Goal: Task Accomplishment & Management: Manage account settings

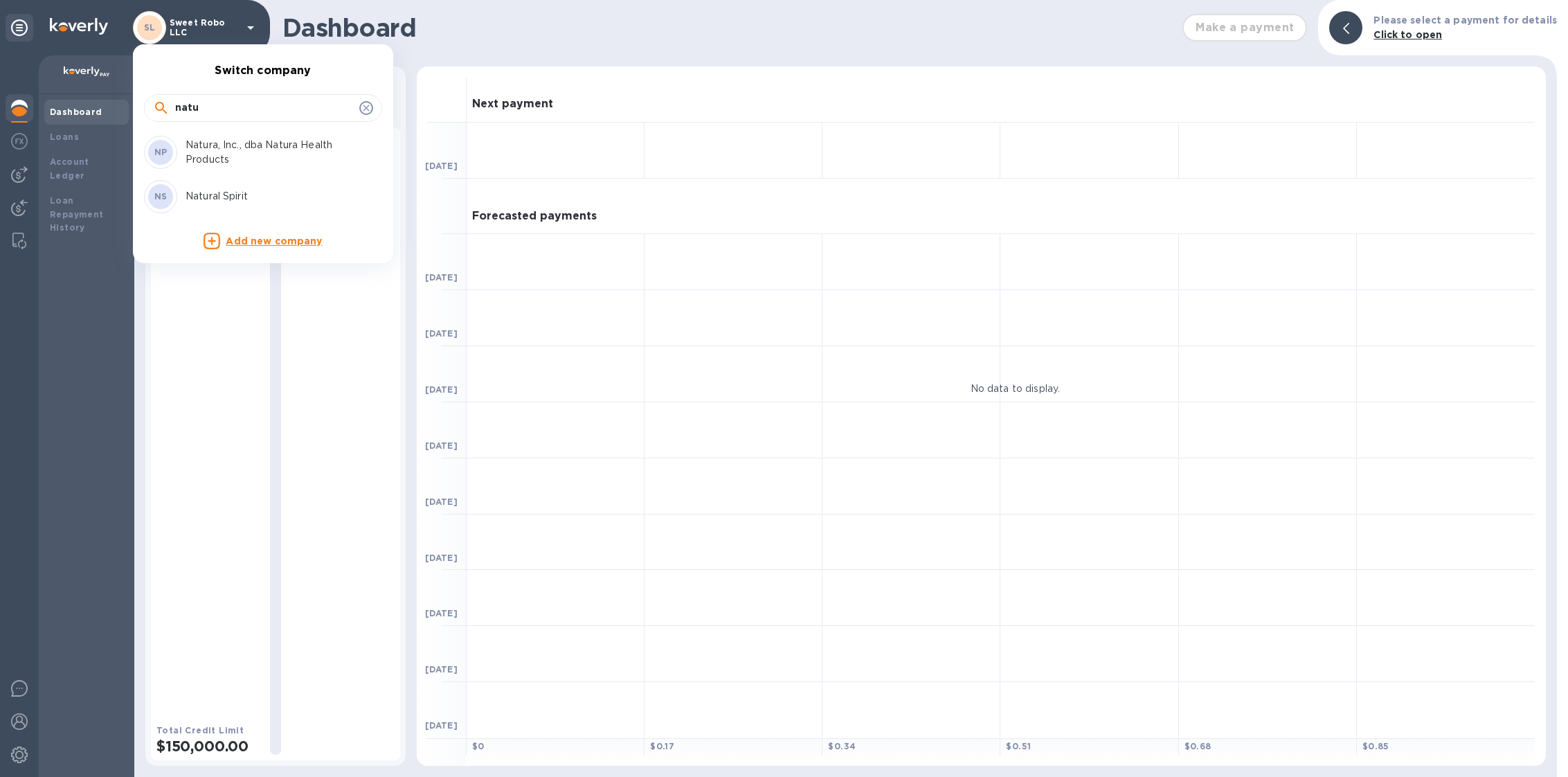
type input "natu"
click at [311, 143] on p "Natura, Inc., dba Natura Health Products" at bounding box center [273, 152] width 175 height 29
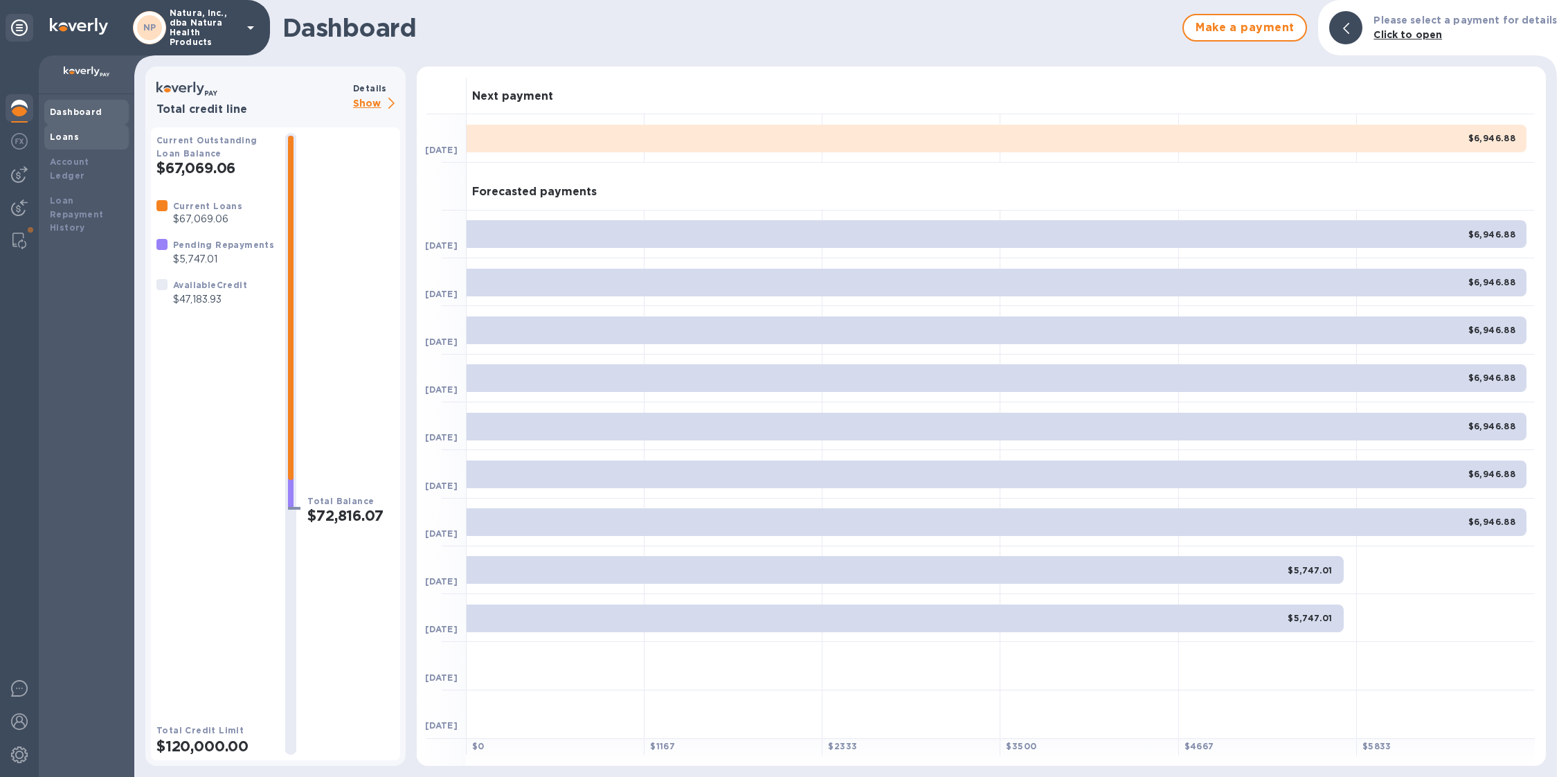
click at [108, 133] on div "Loans" at bounding box center [86, 137] width 74 height 14
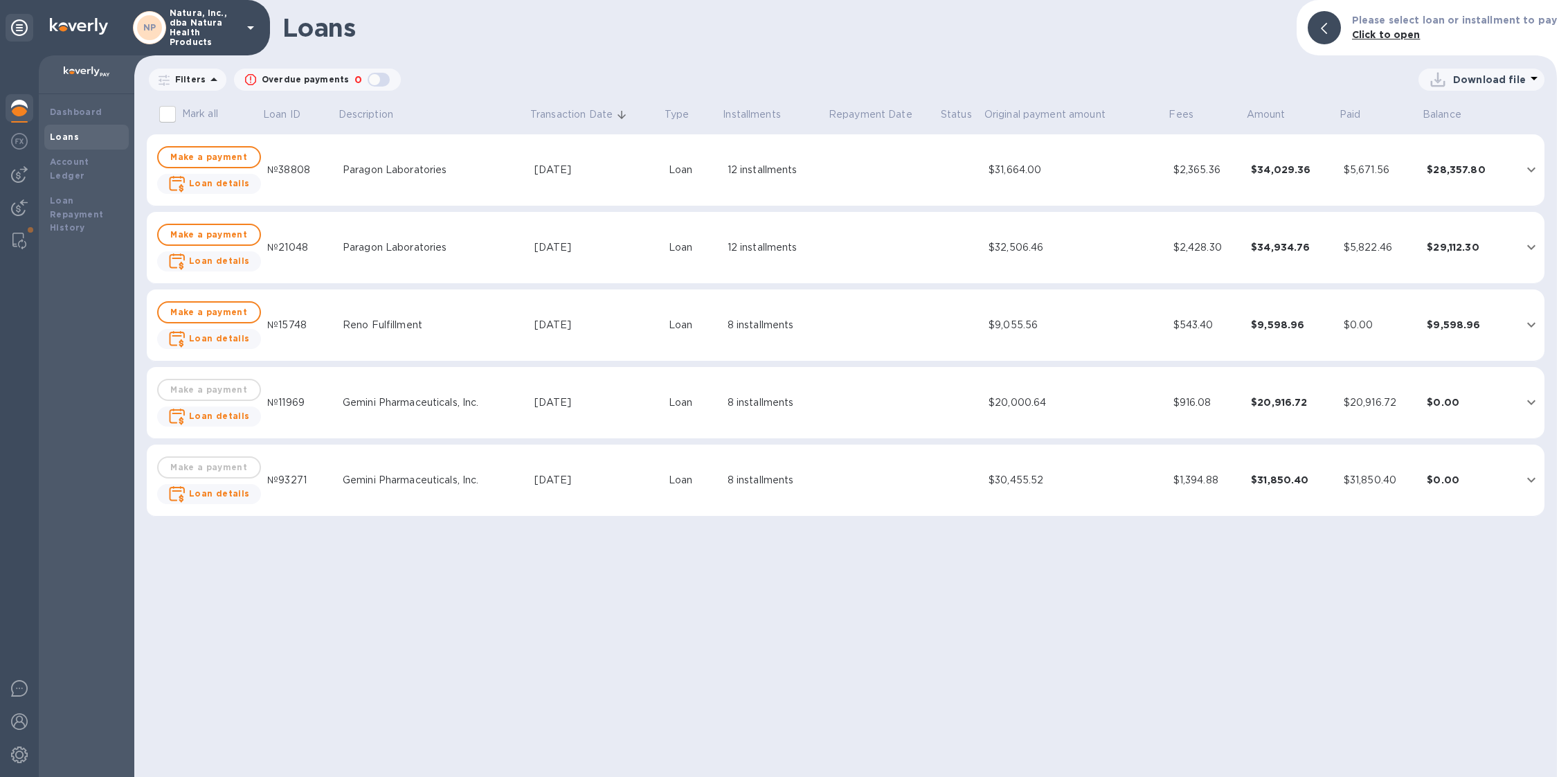
click at [472, 322] on div "Reno Fulfillment" at bounding box center [432, 325] width 181 height 14
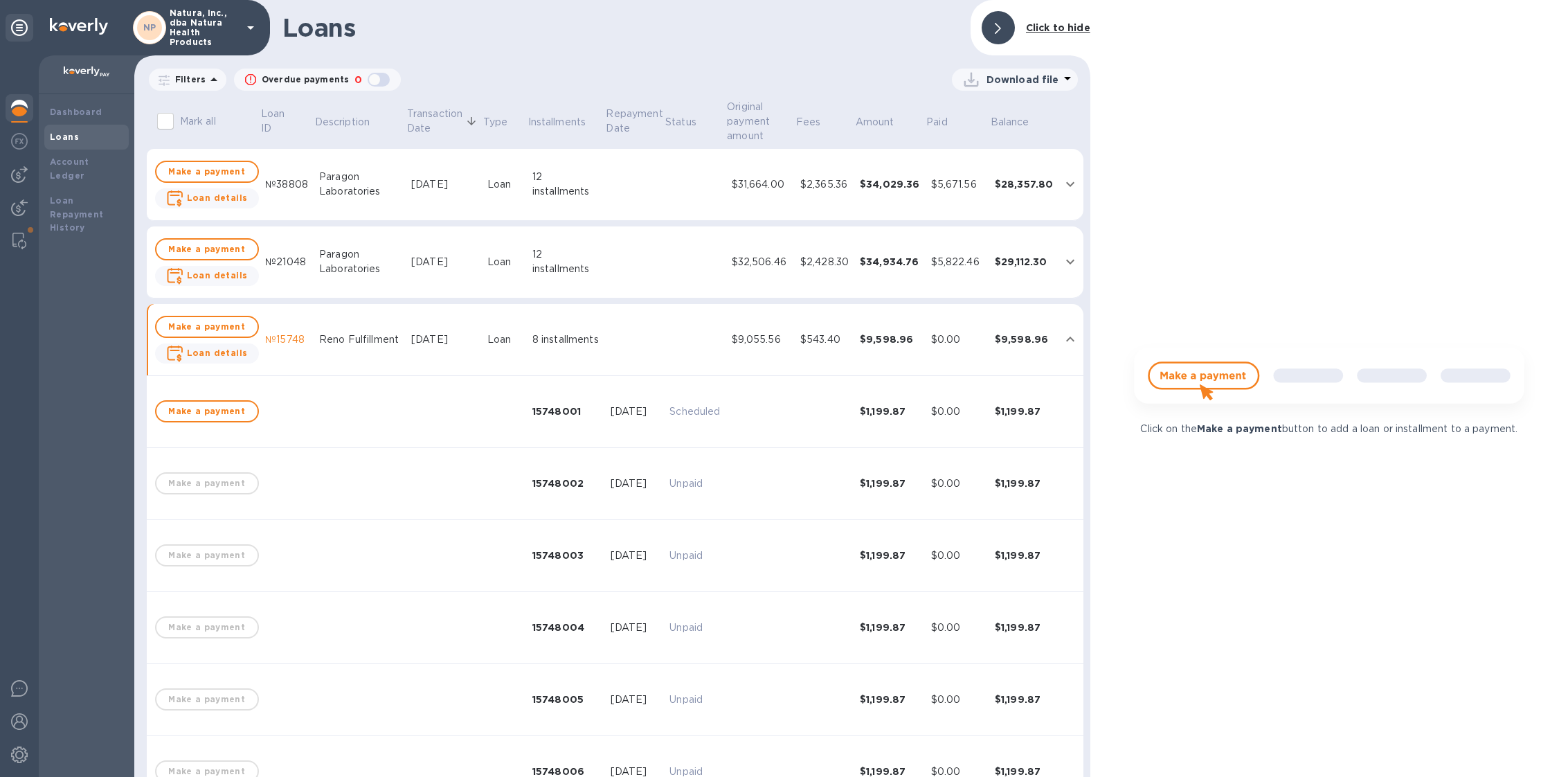
click at [1211, 378] on img at bounding box center [1329, 383] width 417 height 84
click at [204, 319] on span "Make a payment" at bounding box center [207, 327] width 79 height 17
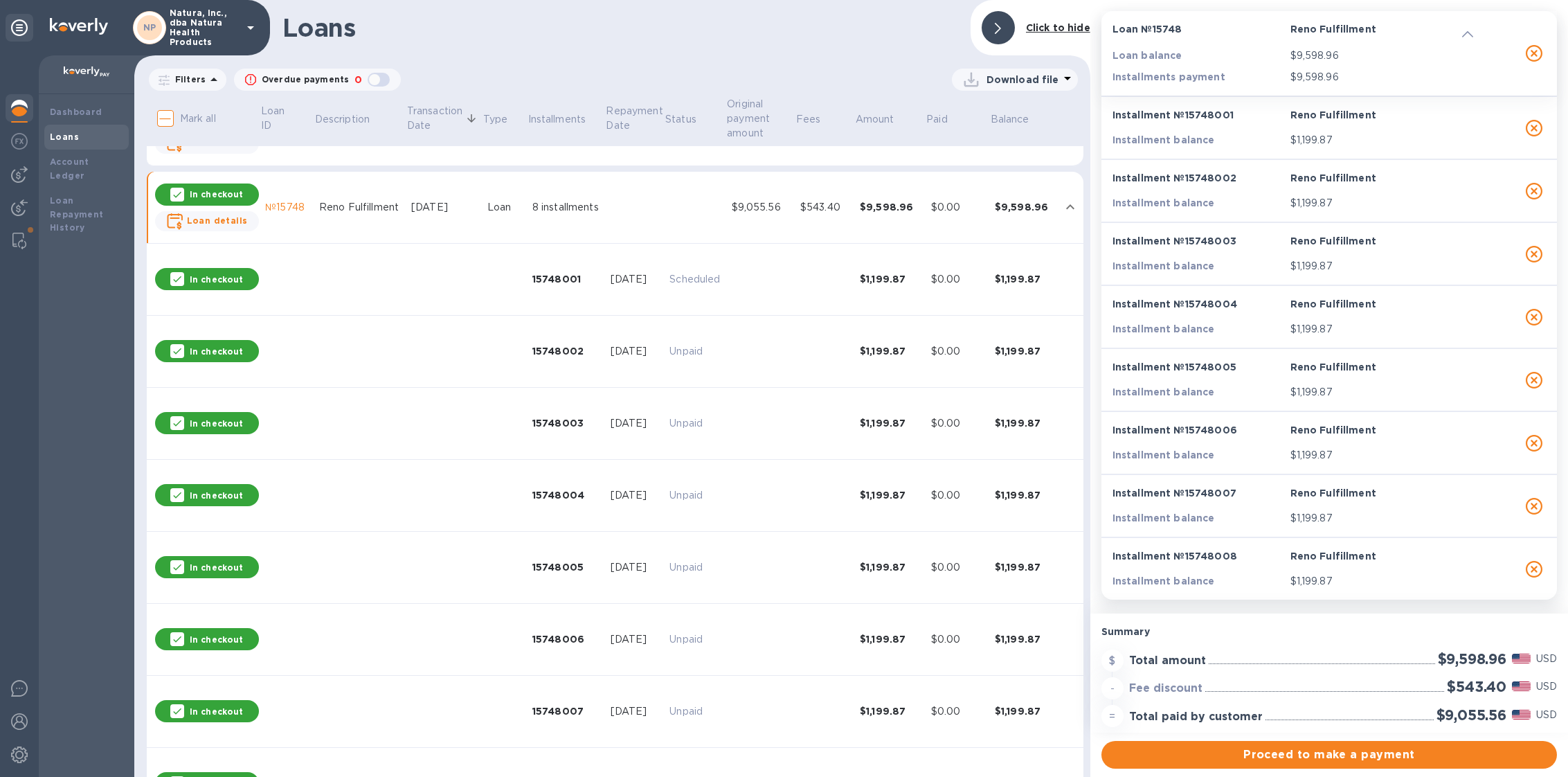
scroll to position [136, 0]
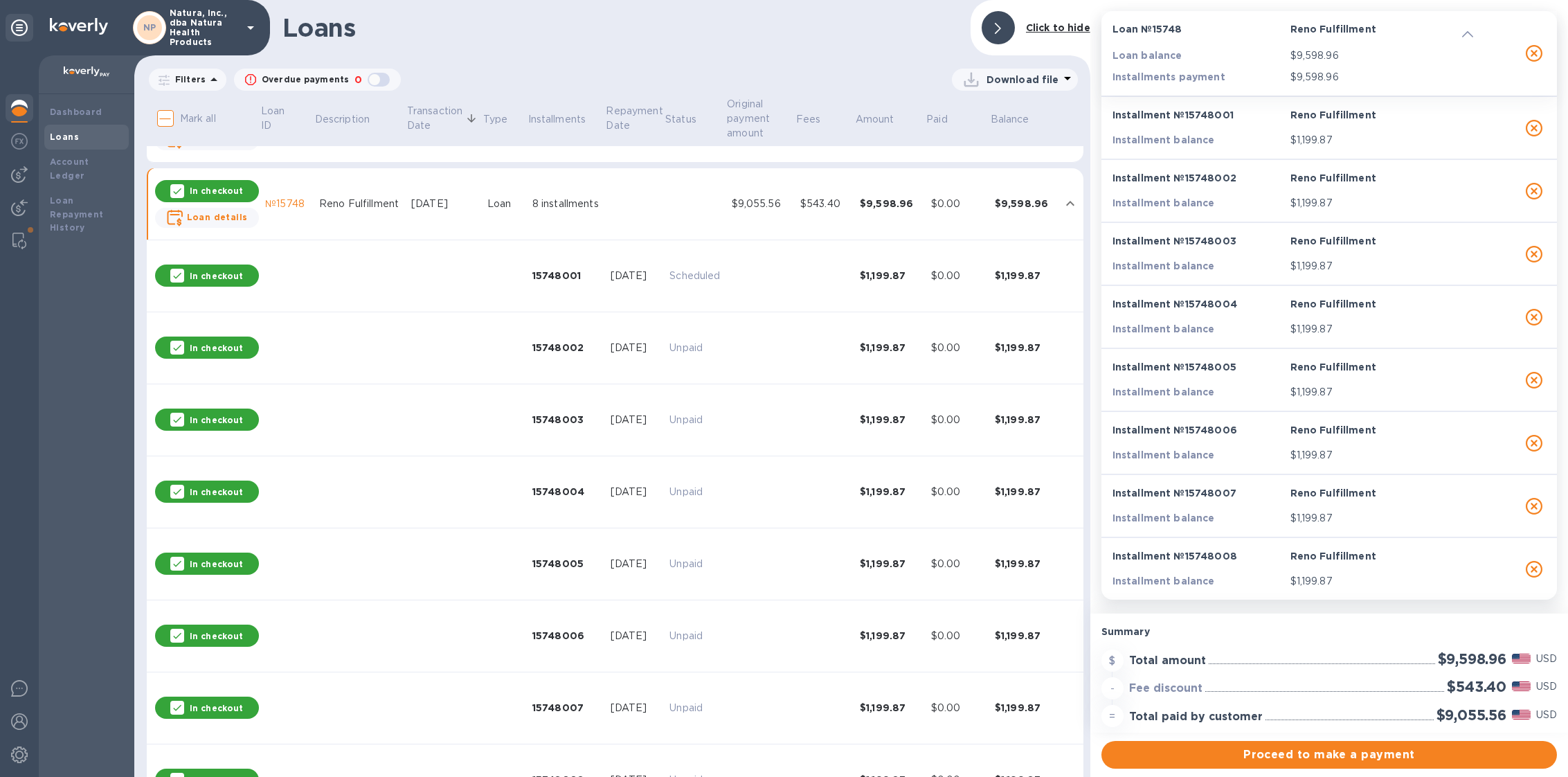
click at [241, 185] on div "In checkout" at bounding box center [207, 191] width 103 height 22
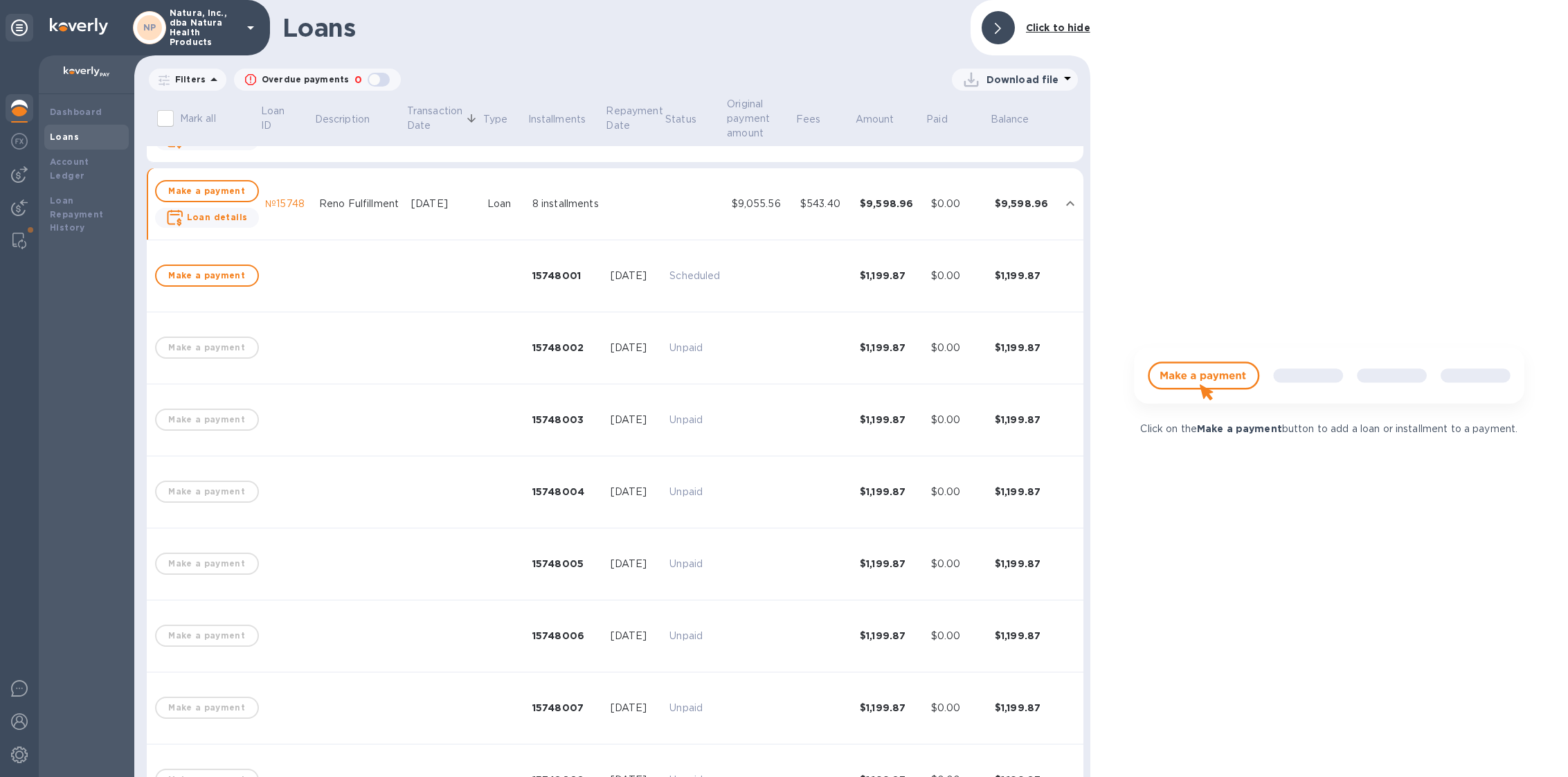
click at [241, 185] on button "Make a payment" at bounding box center [207, 191] width 103 height 22
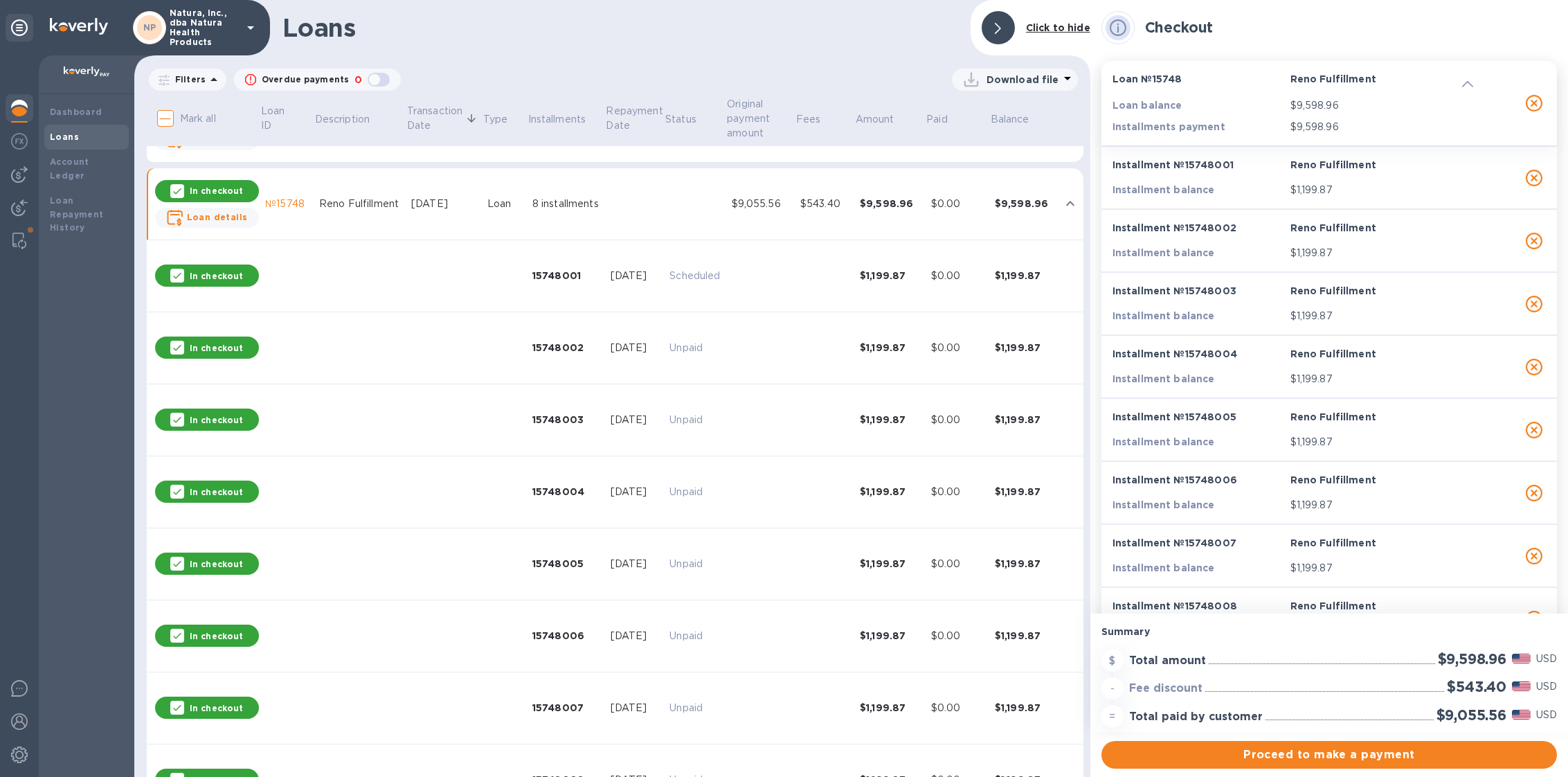
click at [241, 185] on div "In checkout" at bounding box center [207, 191] width 103 height 22
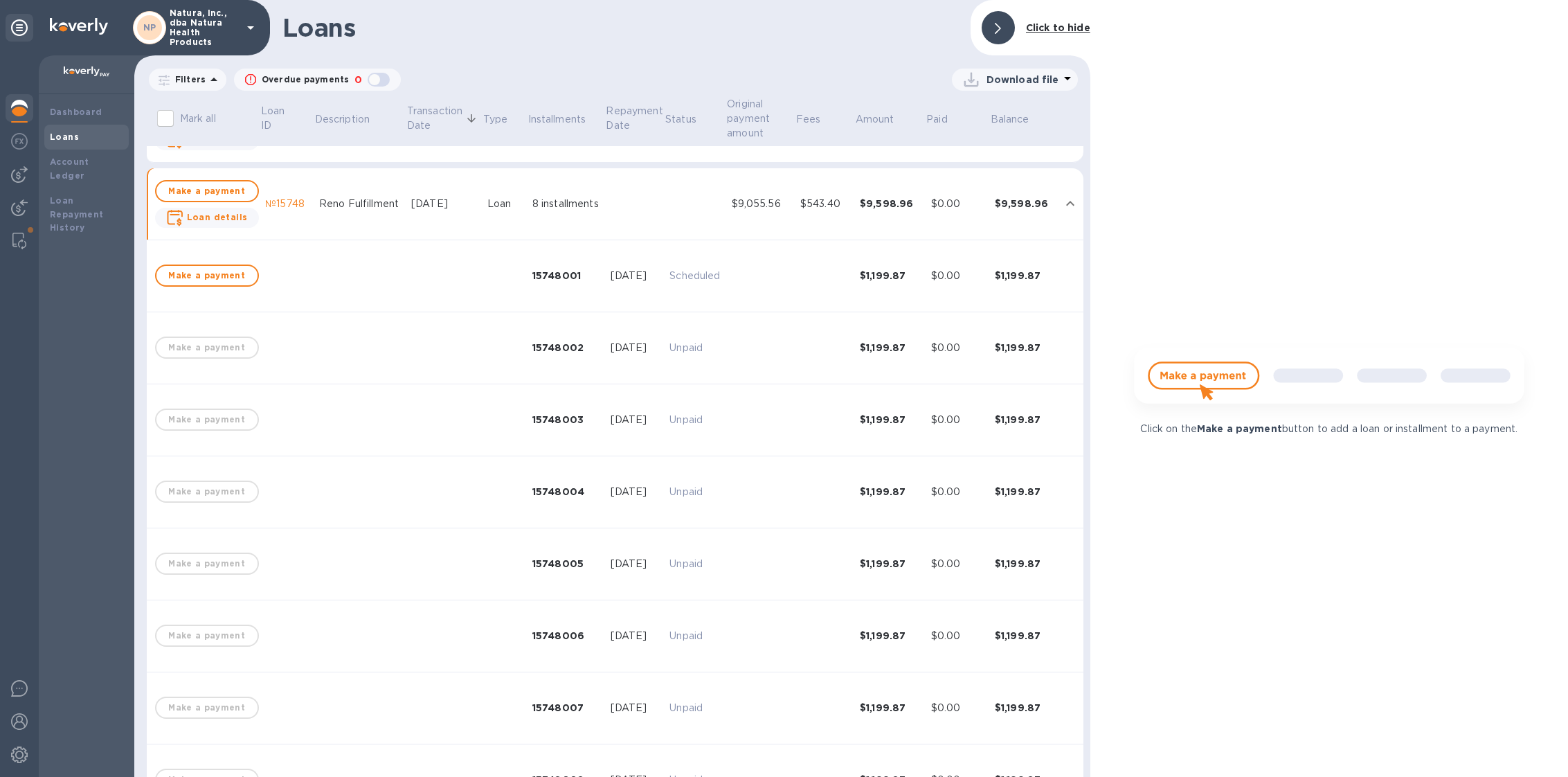
click at [241, 185] on button "Make a payment" at bounding box center [207, 191] width 103 height 22
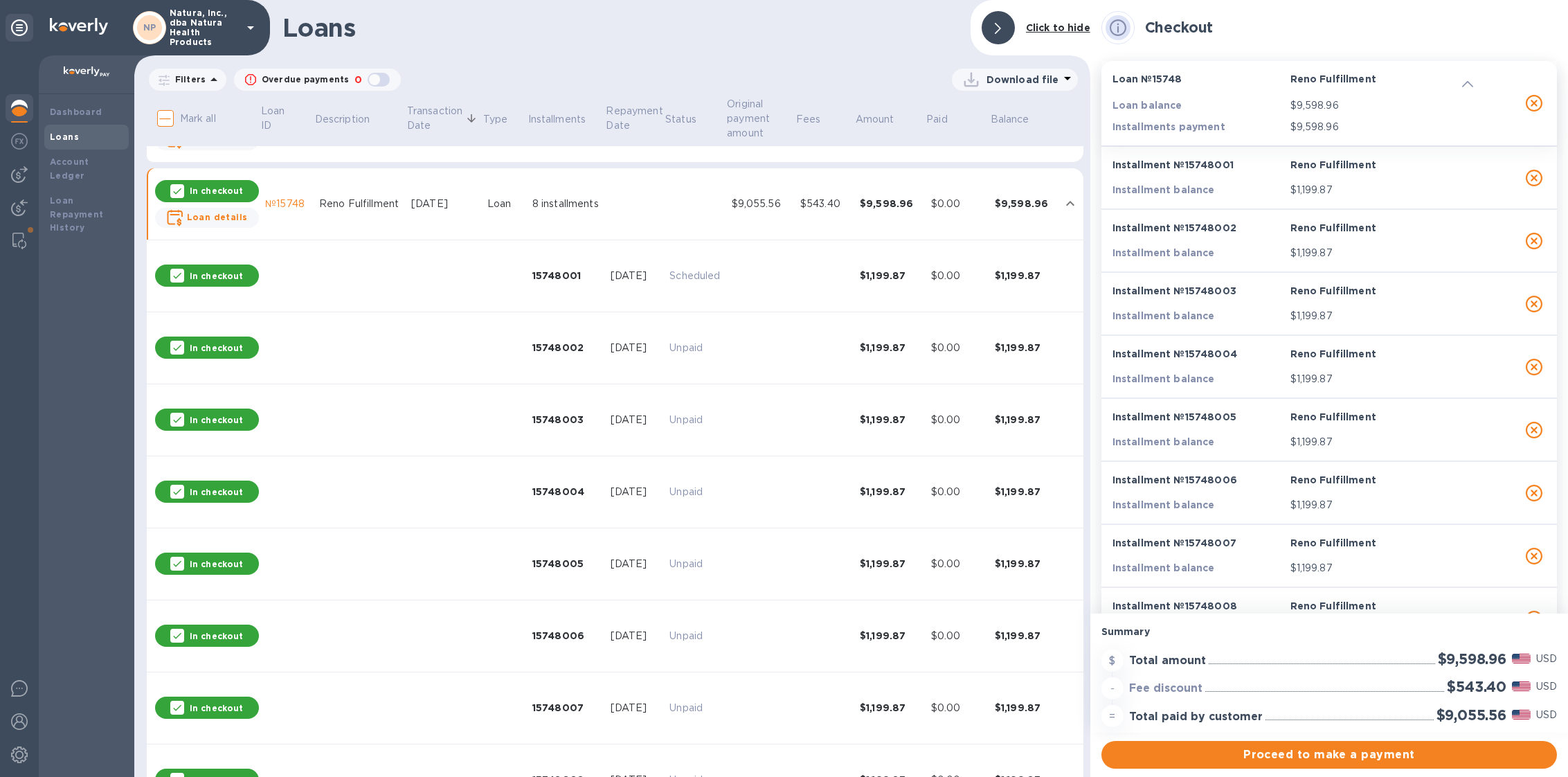
click at [193, 36] on p "Natura, Inc., dba Natura Health Products" at bounding box center [204, 28] width 70 height 39
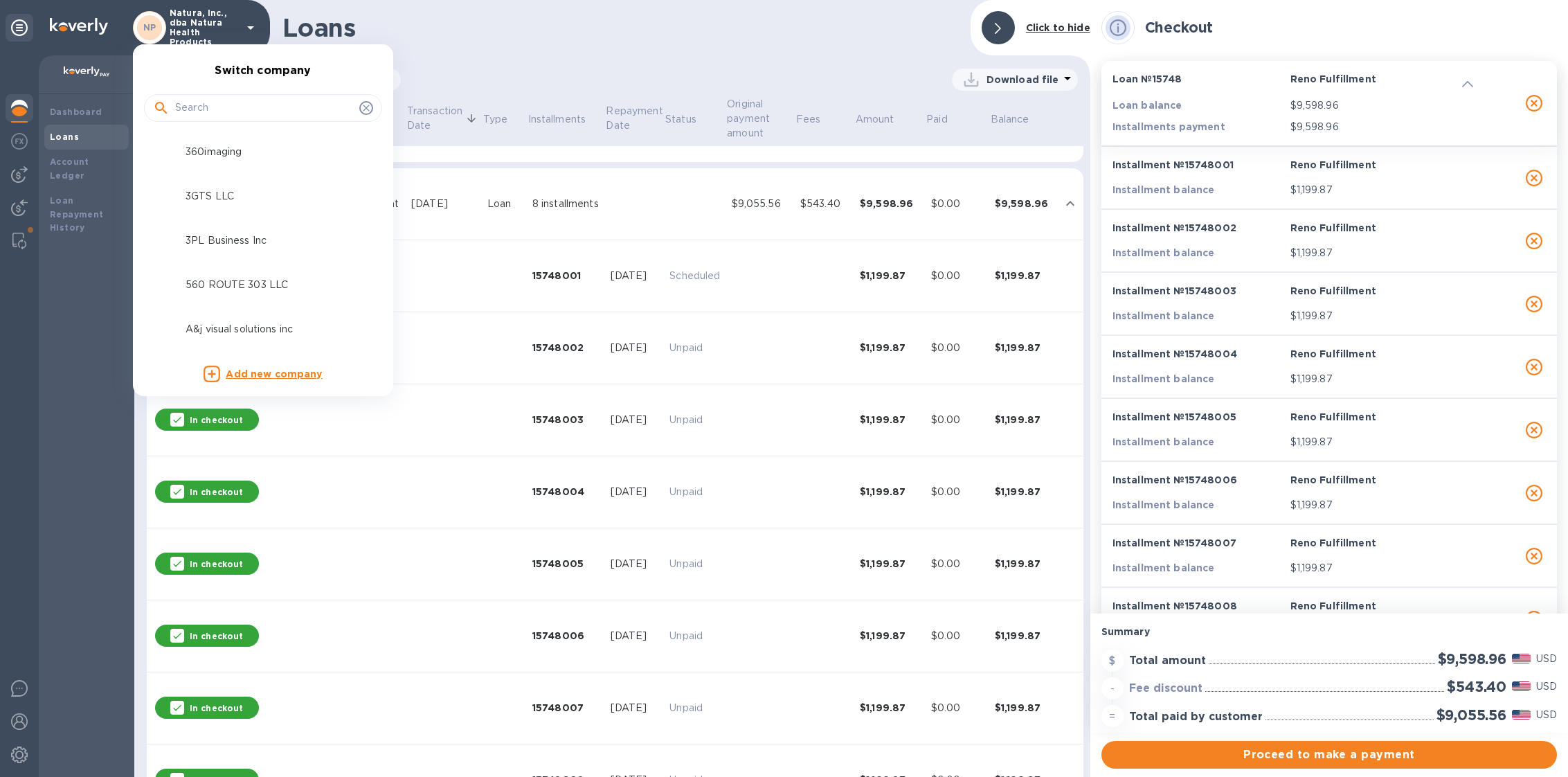
click at [240, 108] on input "text" at bounding box center [265, 108] width 179 height 20
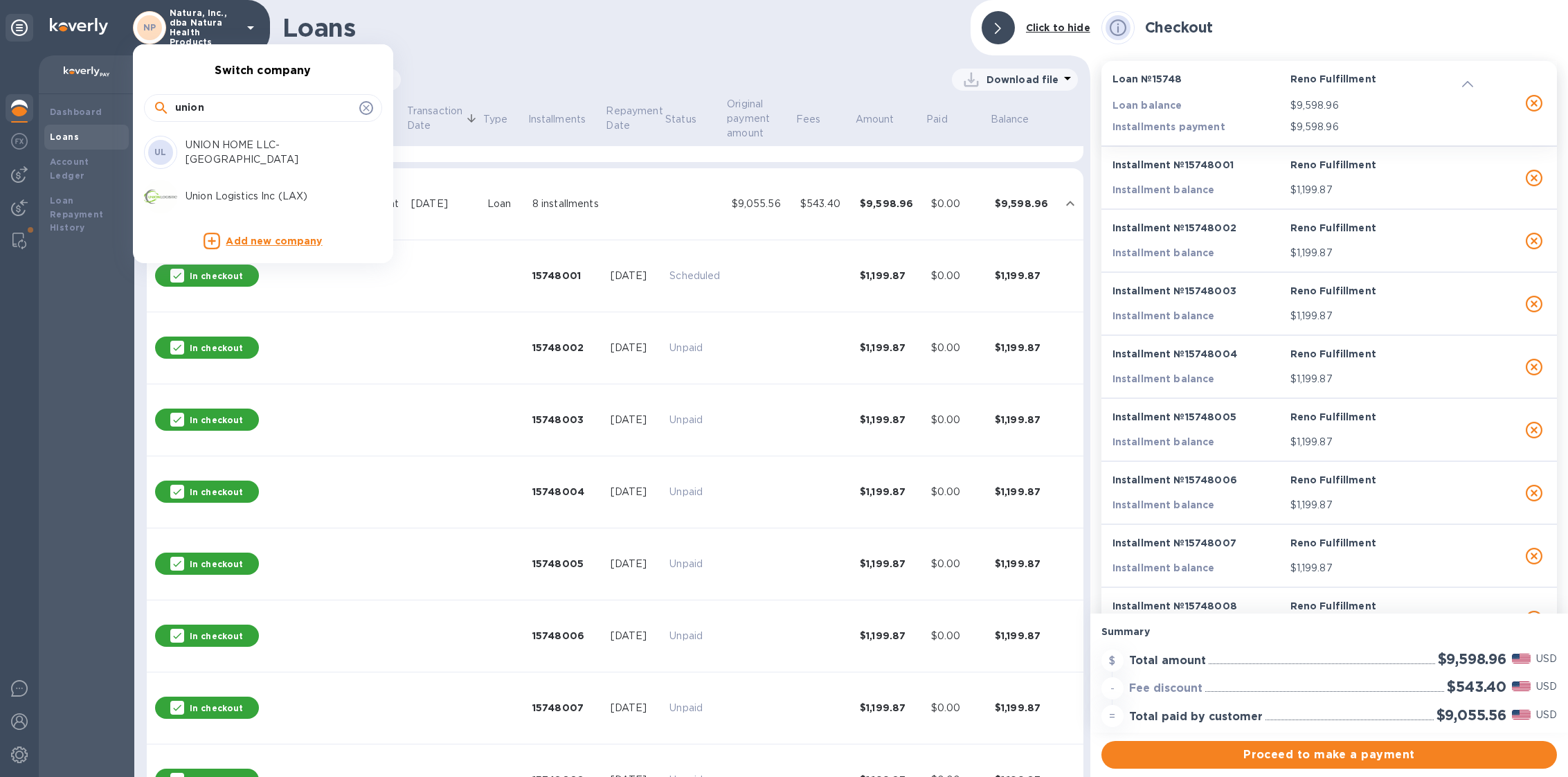
type input "union"
click at [249, 205] on div "Union Logistics Inc (LAX)" at bounding box center [252, 196] width 216 height 33
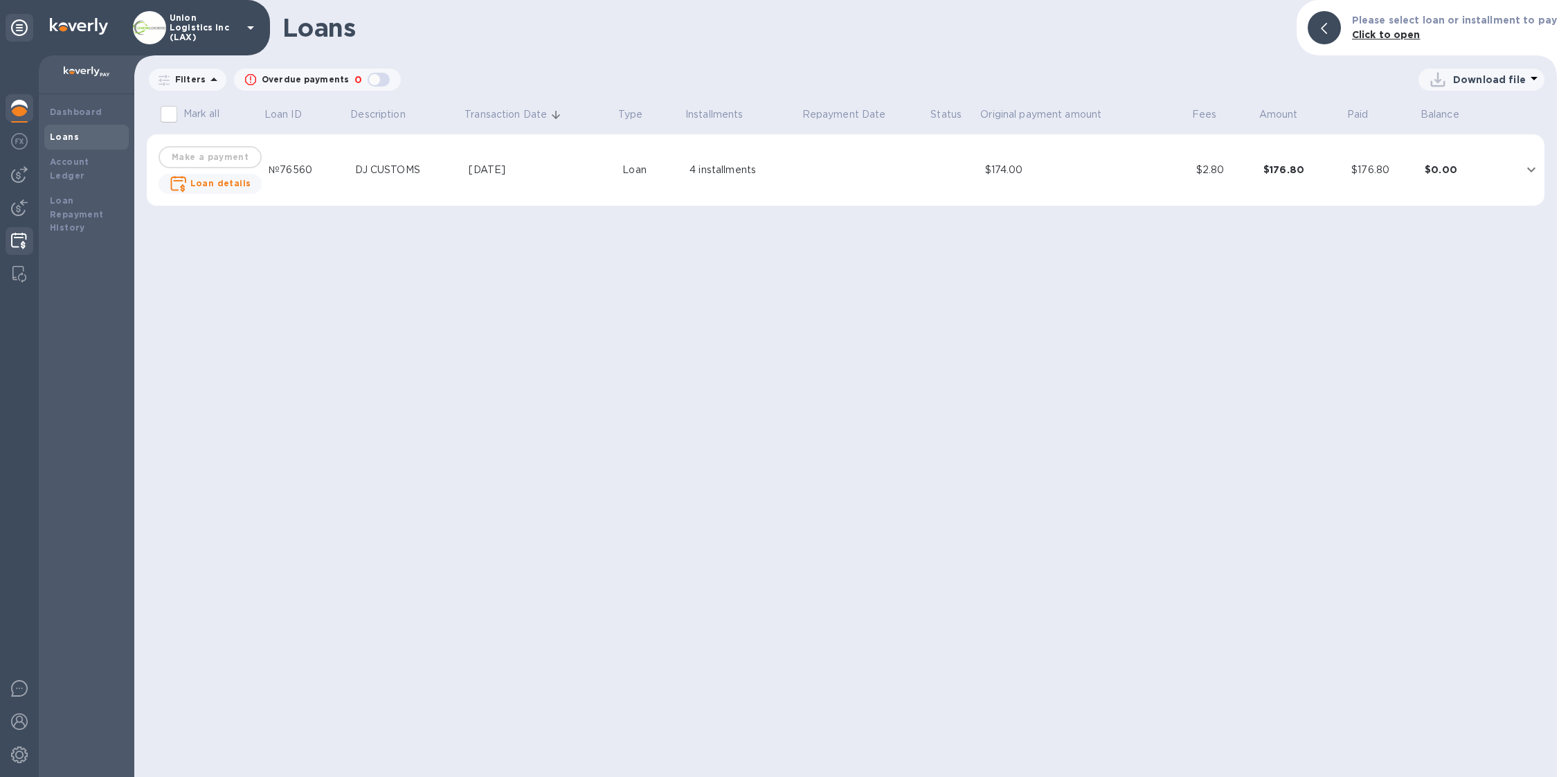
click at [25, 233] on img at bounding box center [19, 241] width 16 height 17
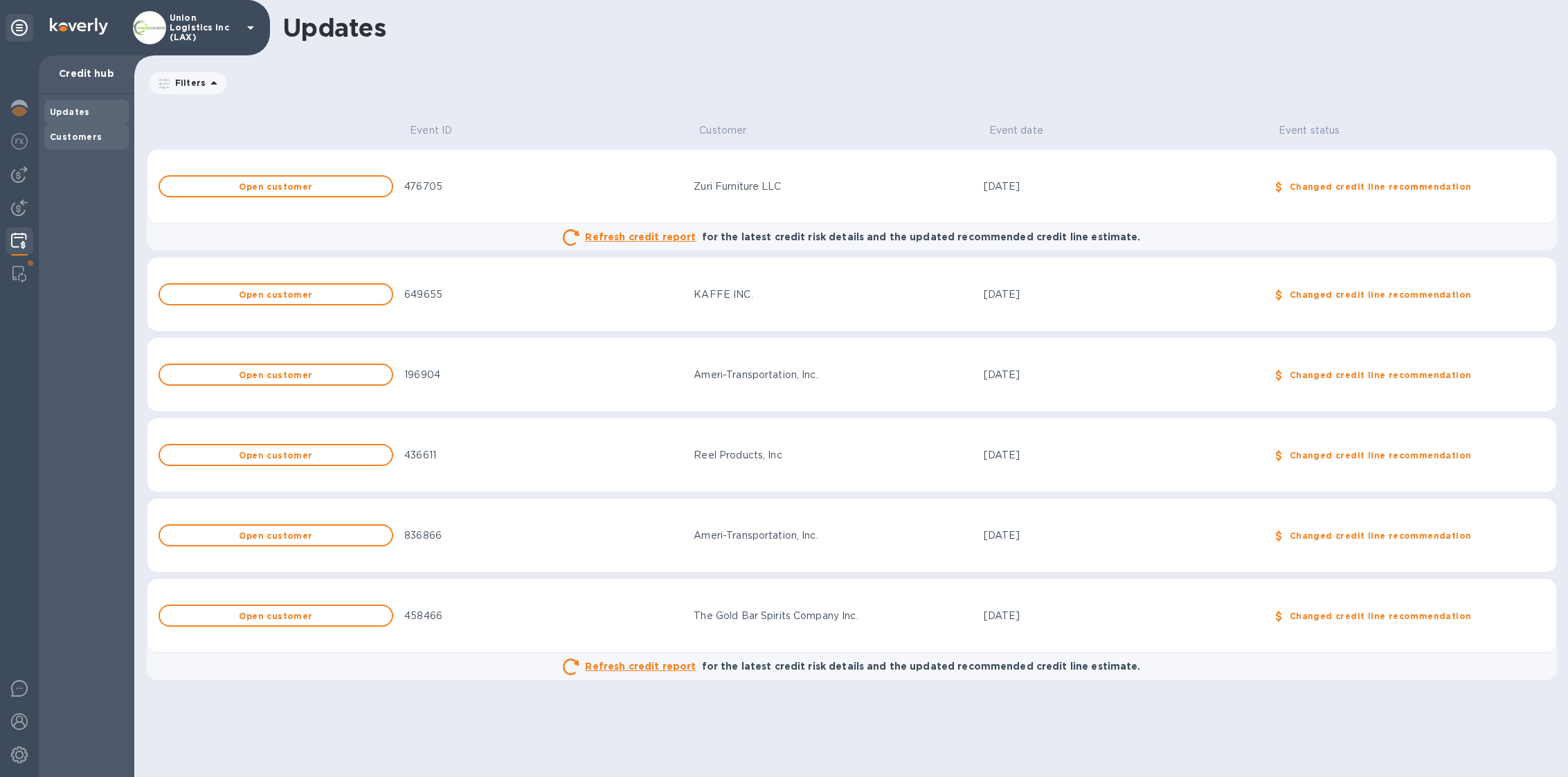
click at [94, 132] on b "Customers" at bounding box center [76, 137] width 53 height 10
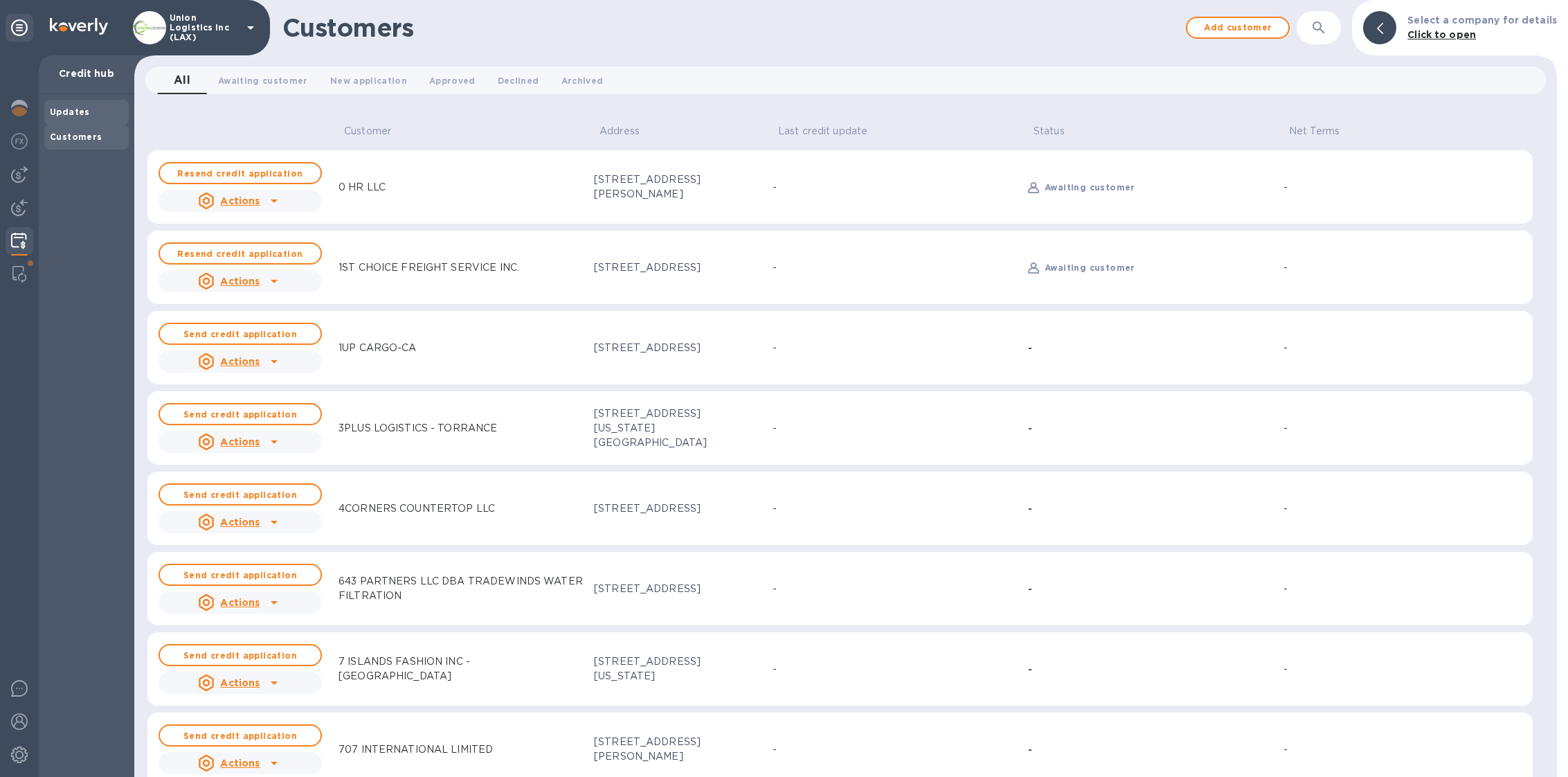
click at [60, 117] on div "Updates" at bounding box center [86, 112] width 74 height 14
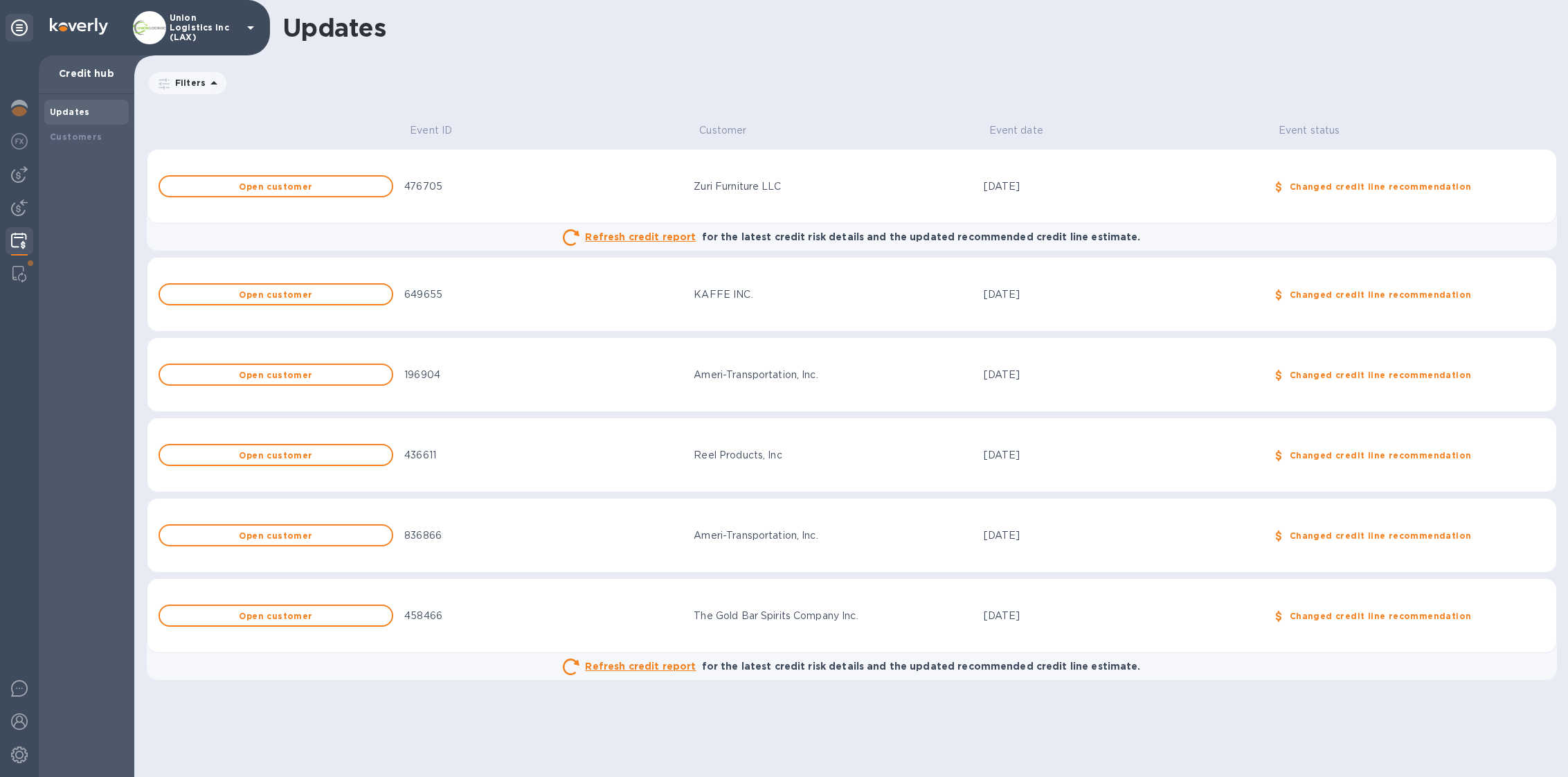
click at [801, 606] on td "The Gold Bar Spirits Company Inc." at bounding box center [833, 616] width 289 height 75
click at [328, 617] on span "Open customer" at bounding box center [276, 616] width 209 height 9
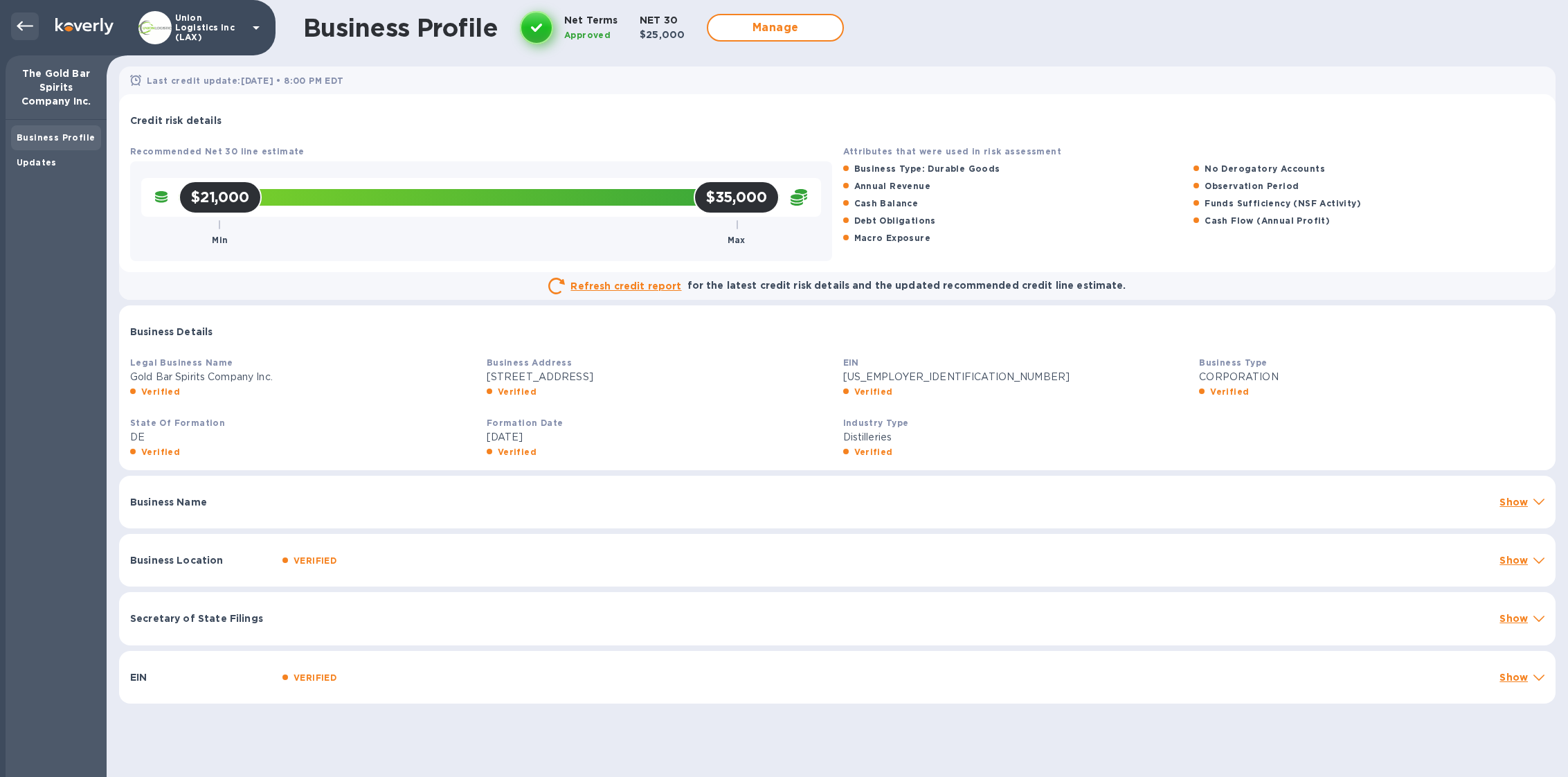
click at [18, 30] on icon at bounding box center [25, 26] width 17 height 17
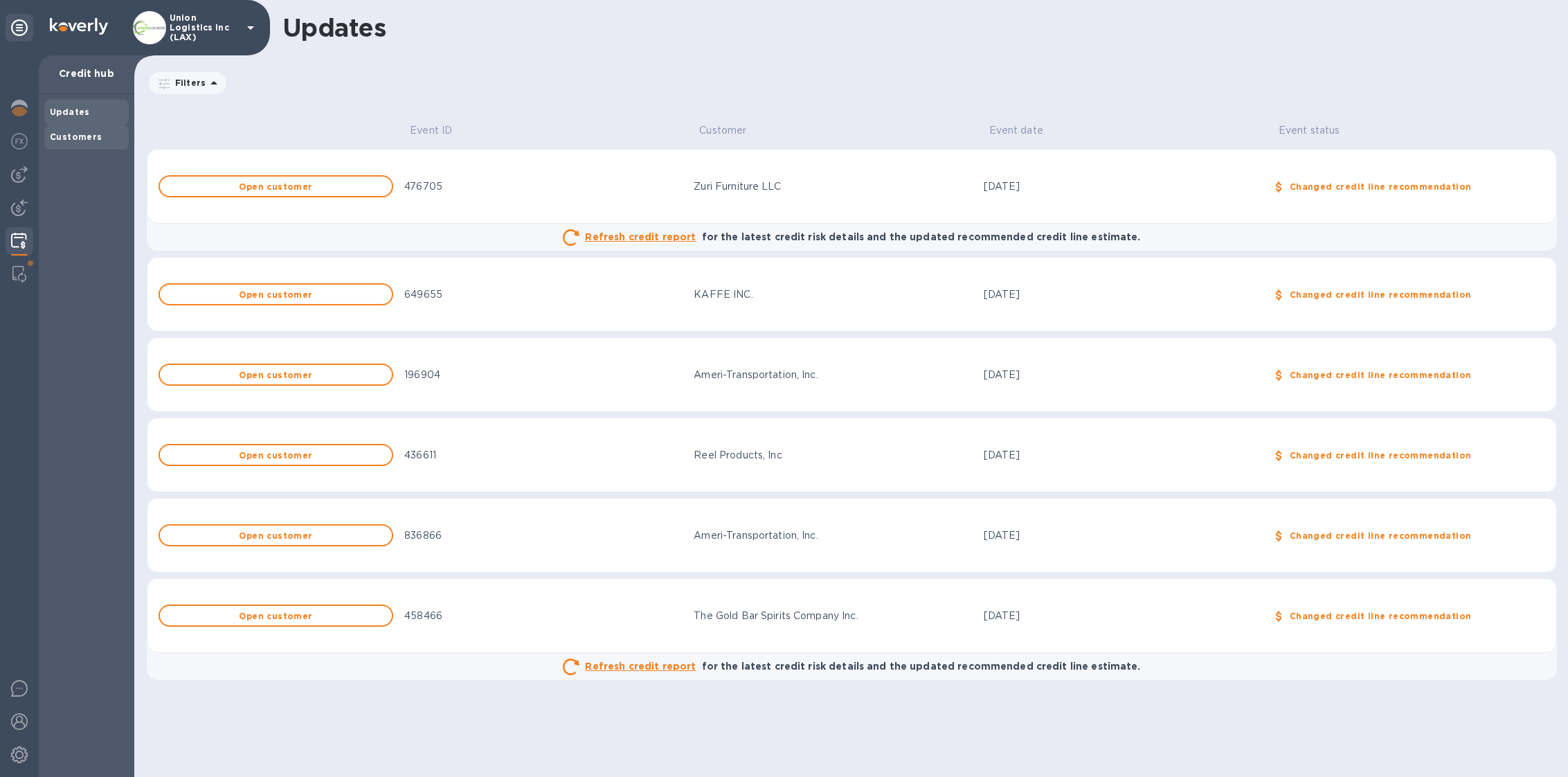
click at [98, 137] on div "Customers" at bounding box center [86, 137] width 74 height 14
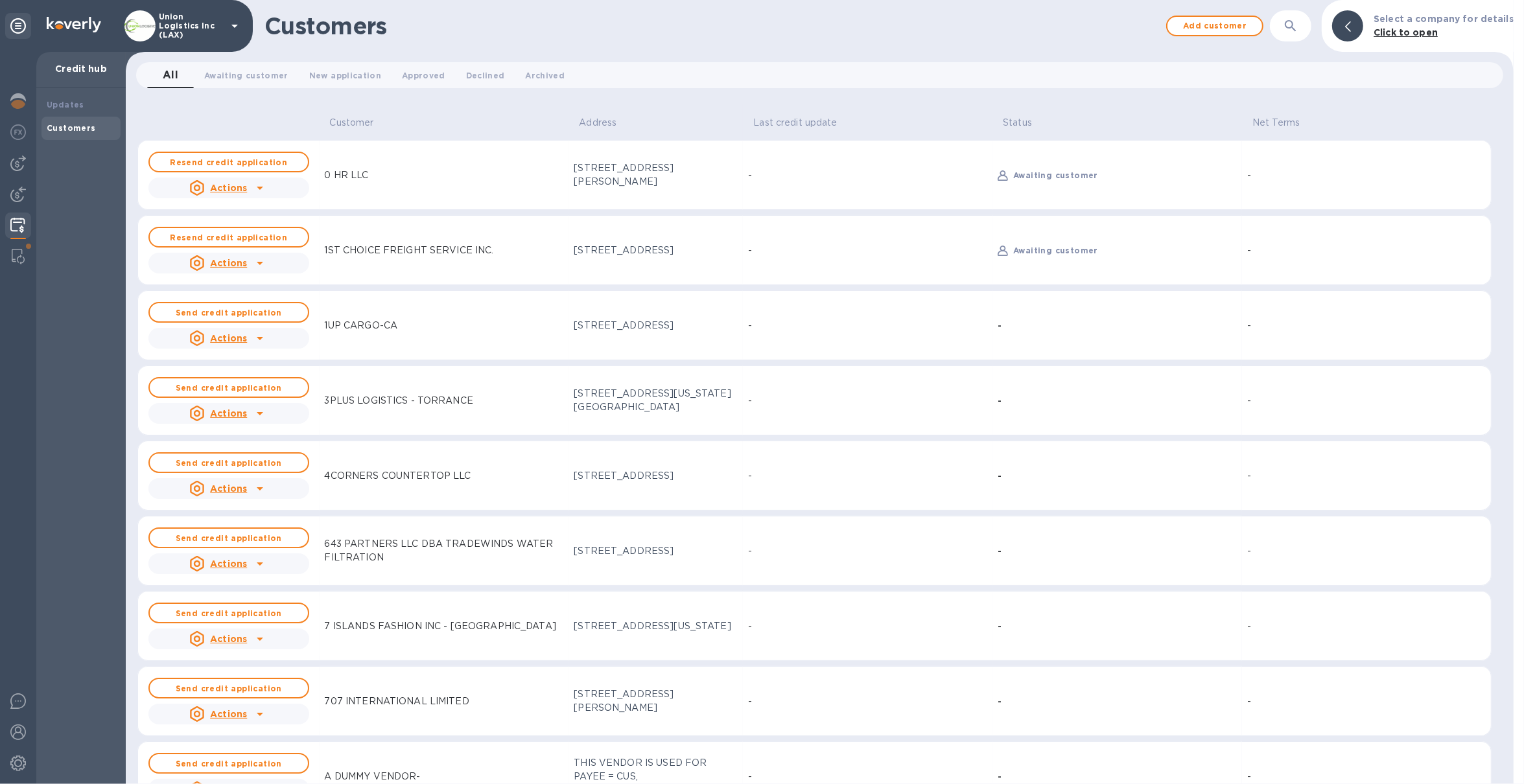
scroll to position [3, 0]
click at [223, 456] on b "Send credit application" at bounding box center [229, 459] width 106 height 10
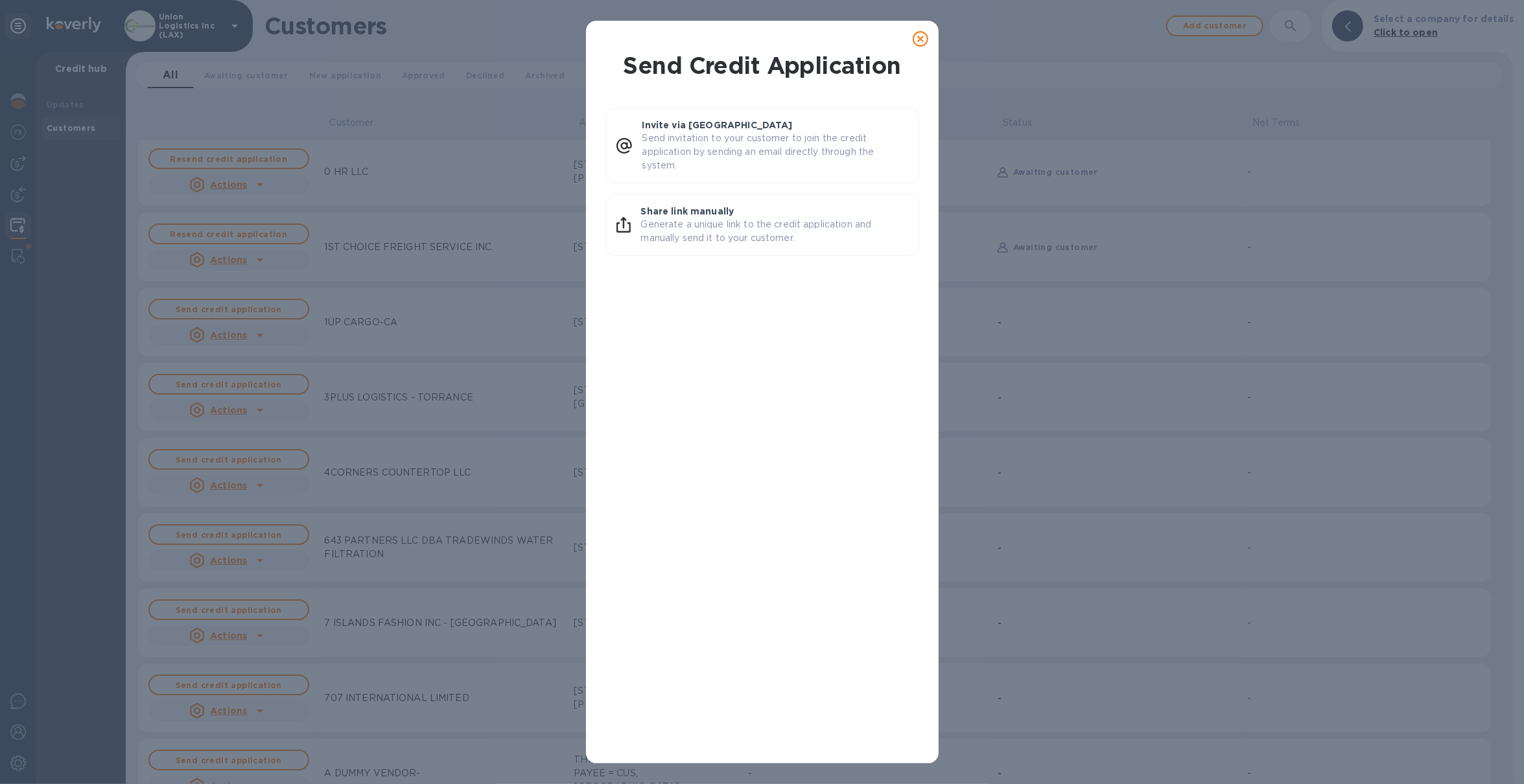
click at [926, 39] on icon at bounding box center [921, 39] width 16 height 16
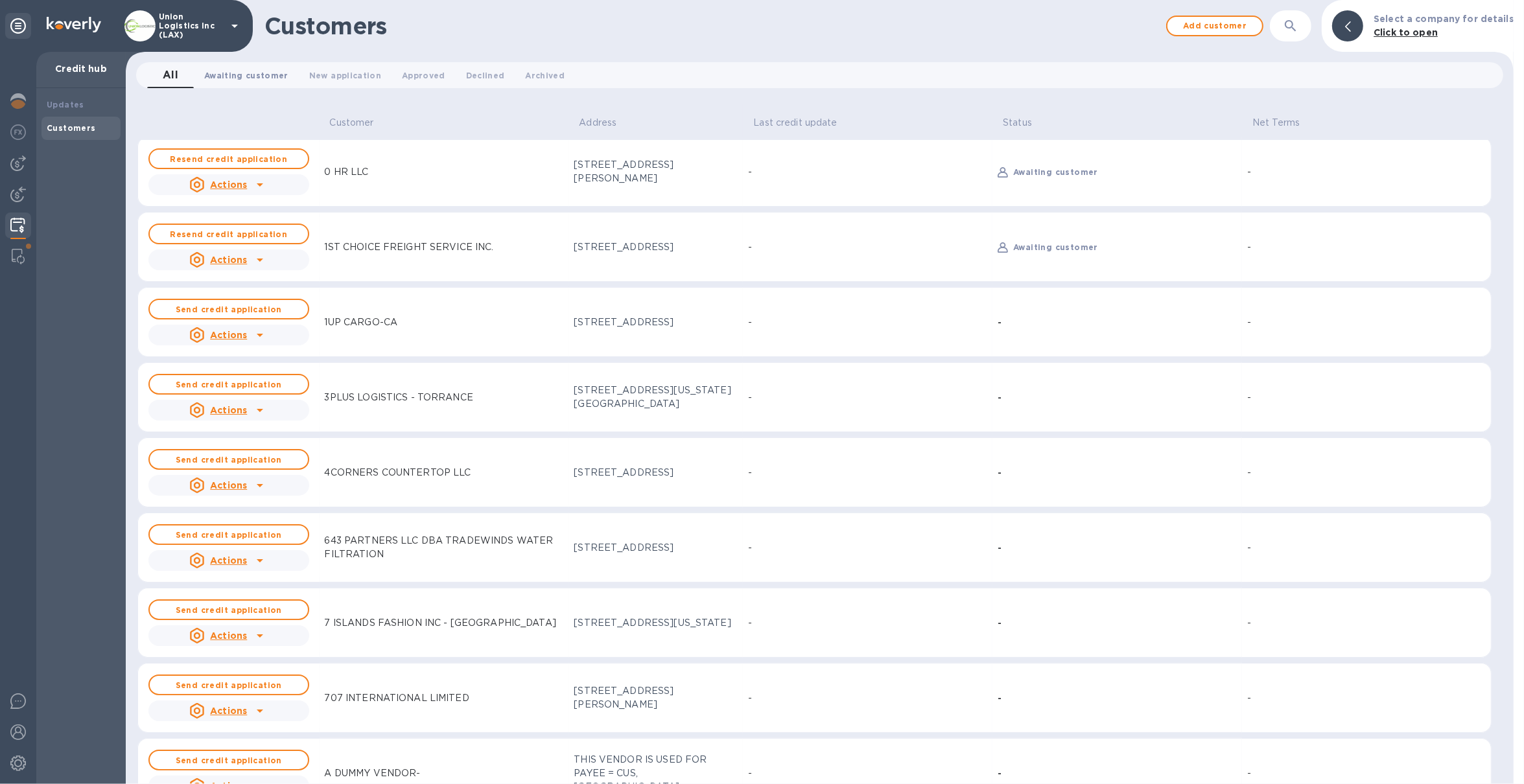
click at [221, 79] on span "Awaiting customer 0" at bounding box center [246, 75] width 84 height 13
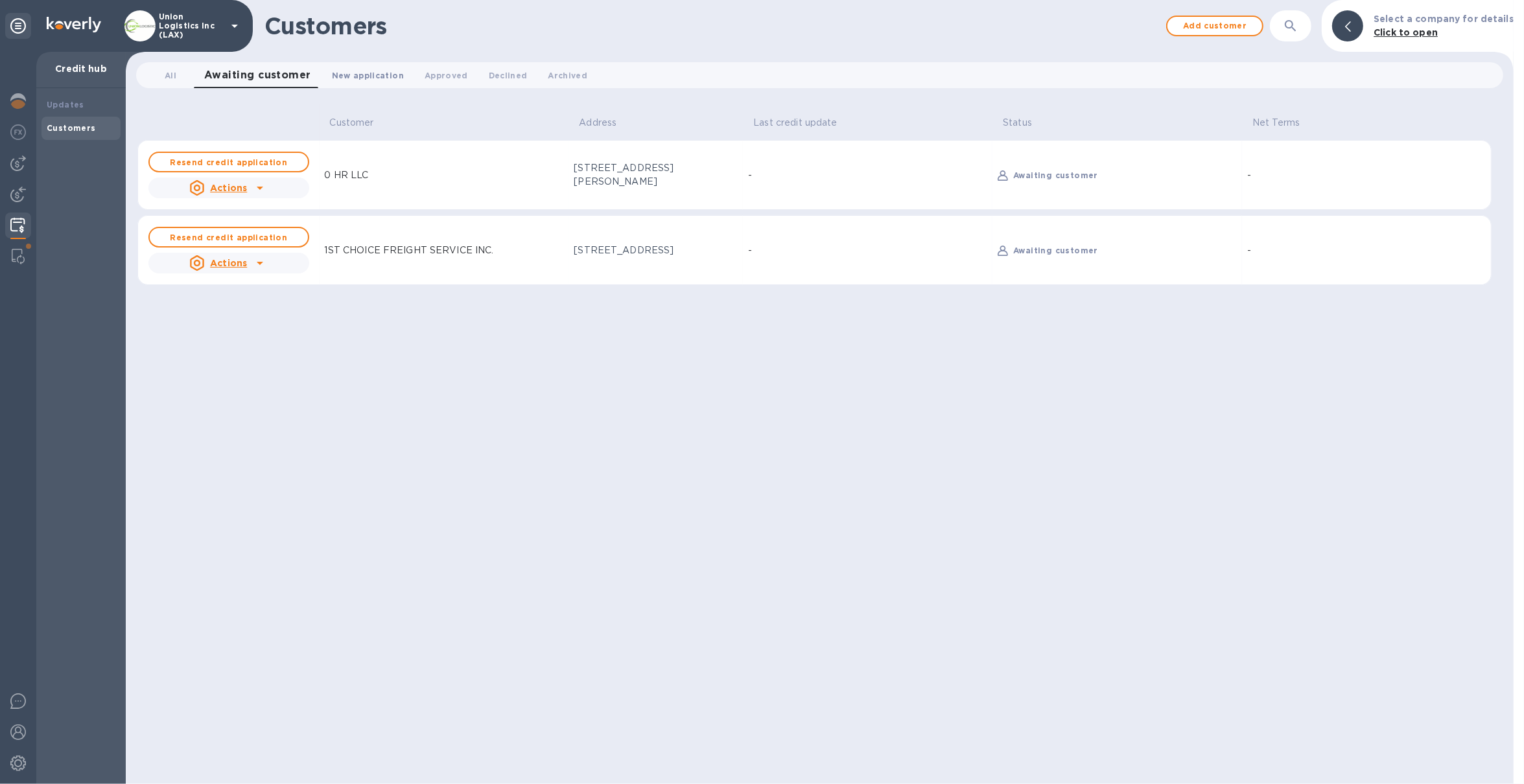
click at [349, 76] on span "New application 0" at bounding box center [368, 75] width 72 height 13
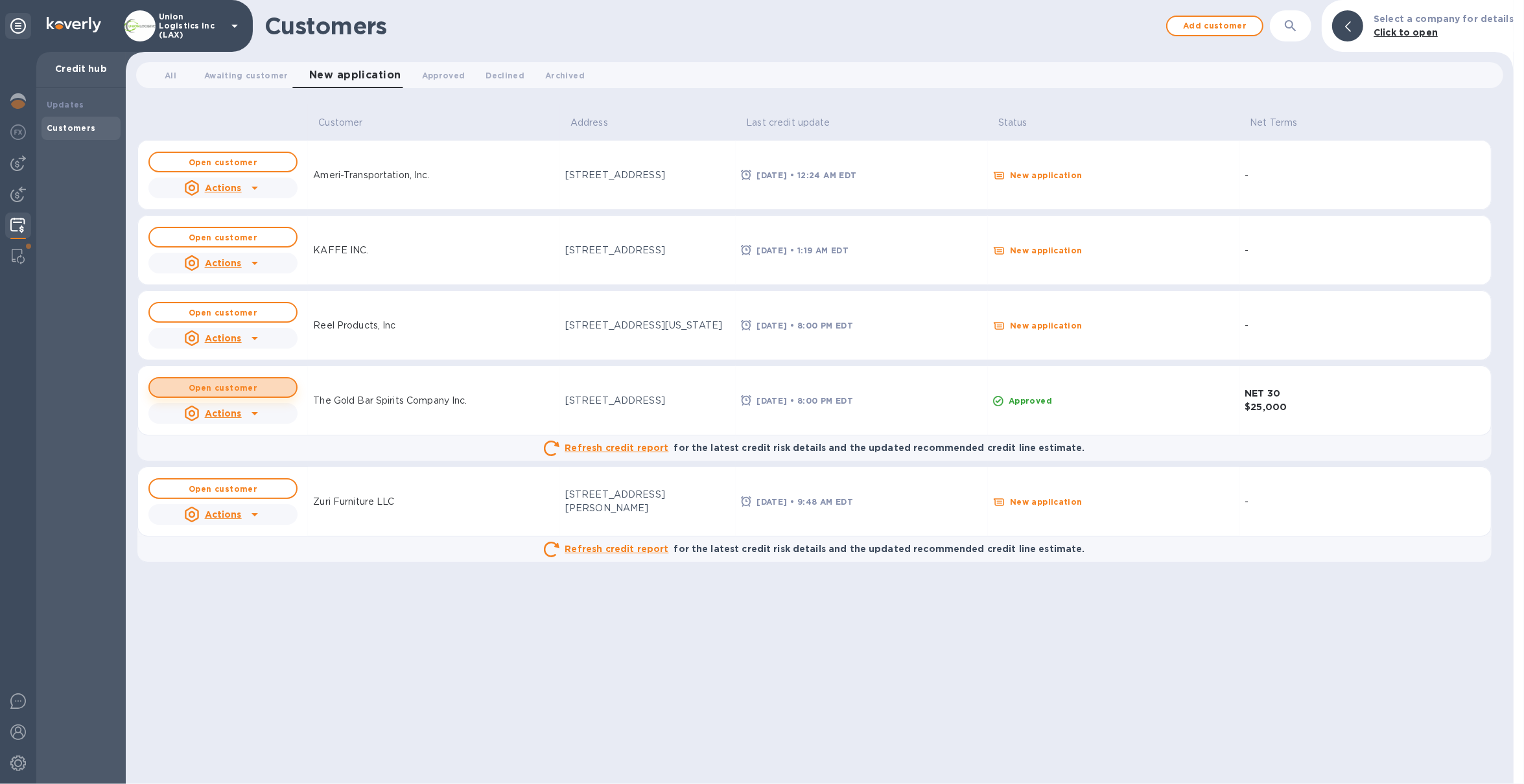
click at [279, 387] on span "Open customer" at bounding box center [223, 387] width 125 height 9
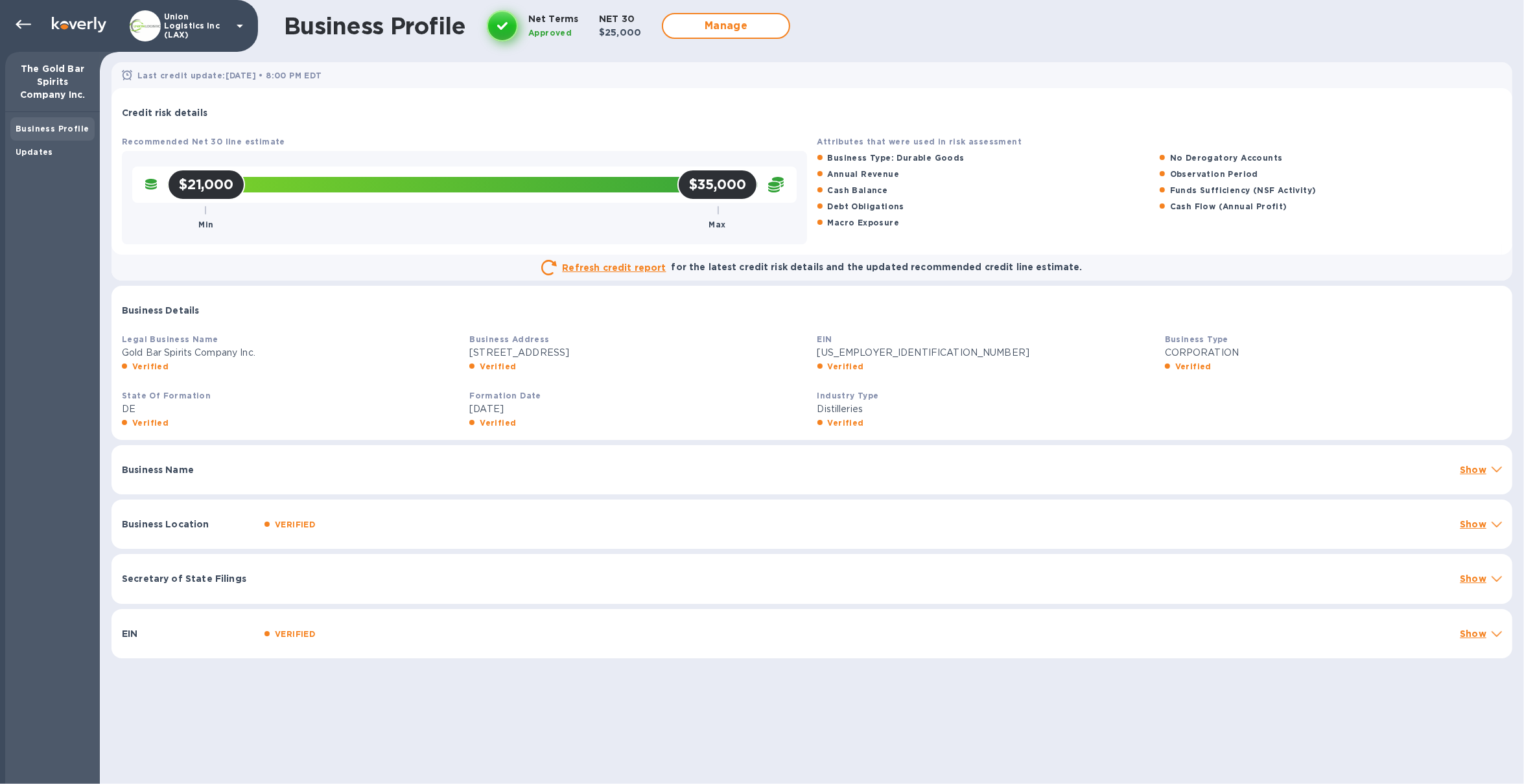
click at [1467, 471] on p "Show" at bounding box center [1472, 470] width 26 height 13
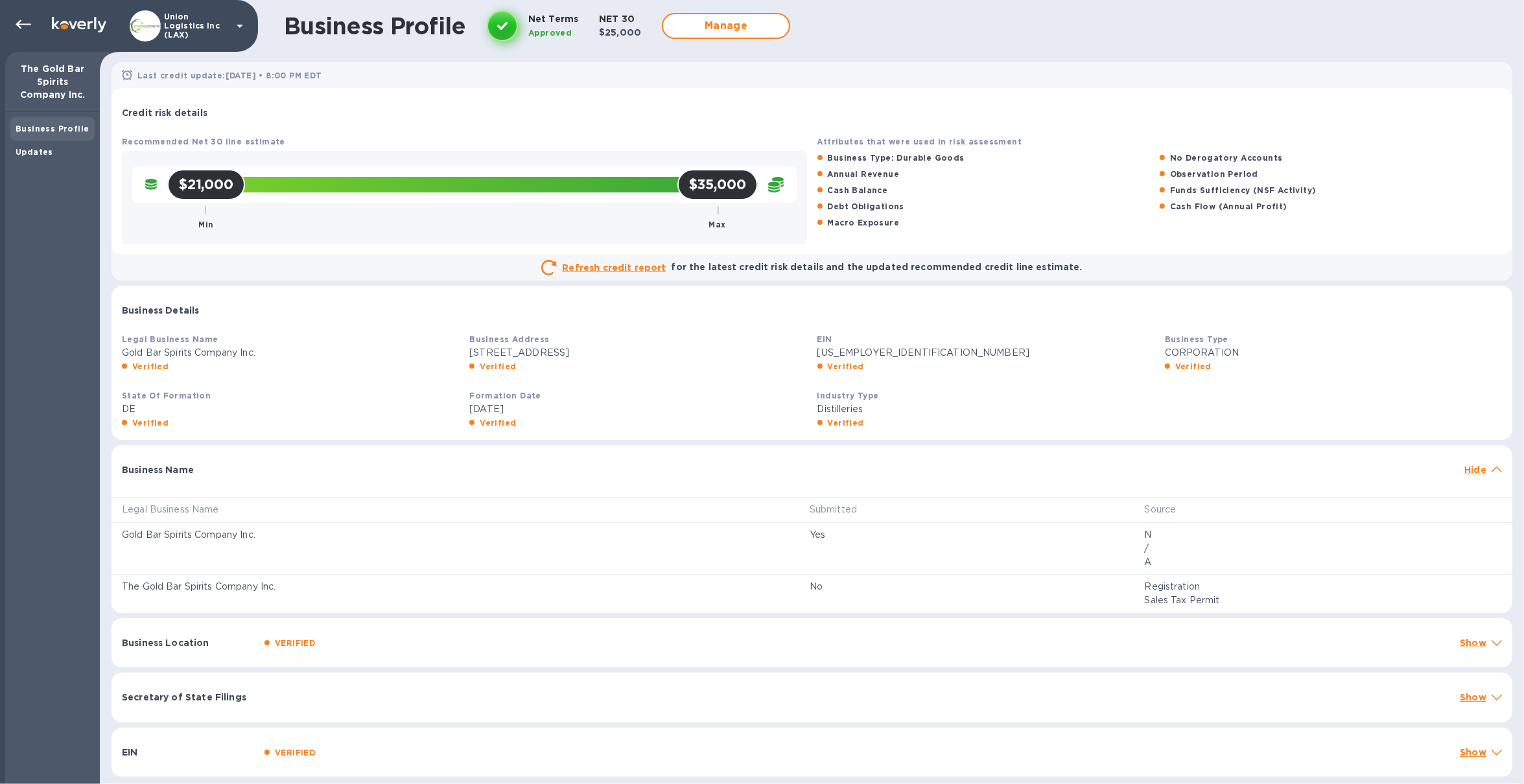
scroll to position [2, 0]
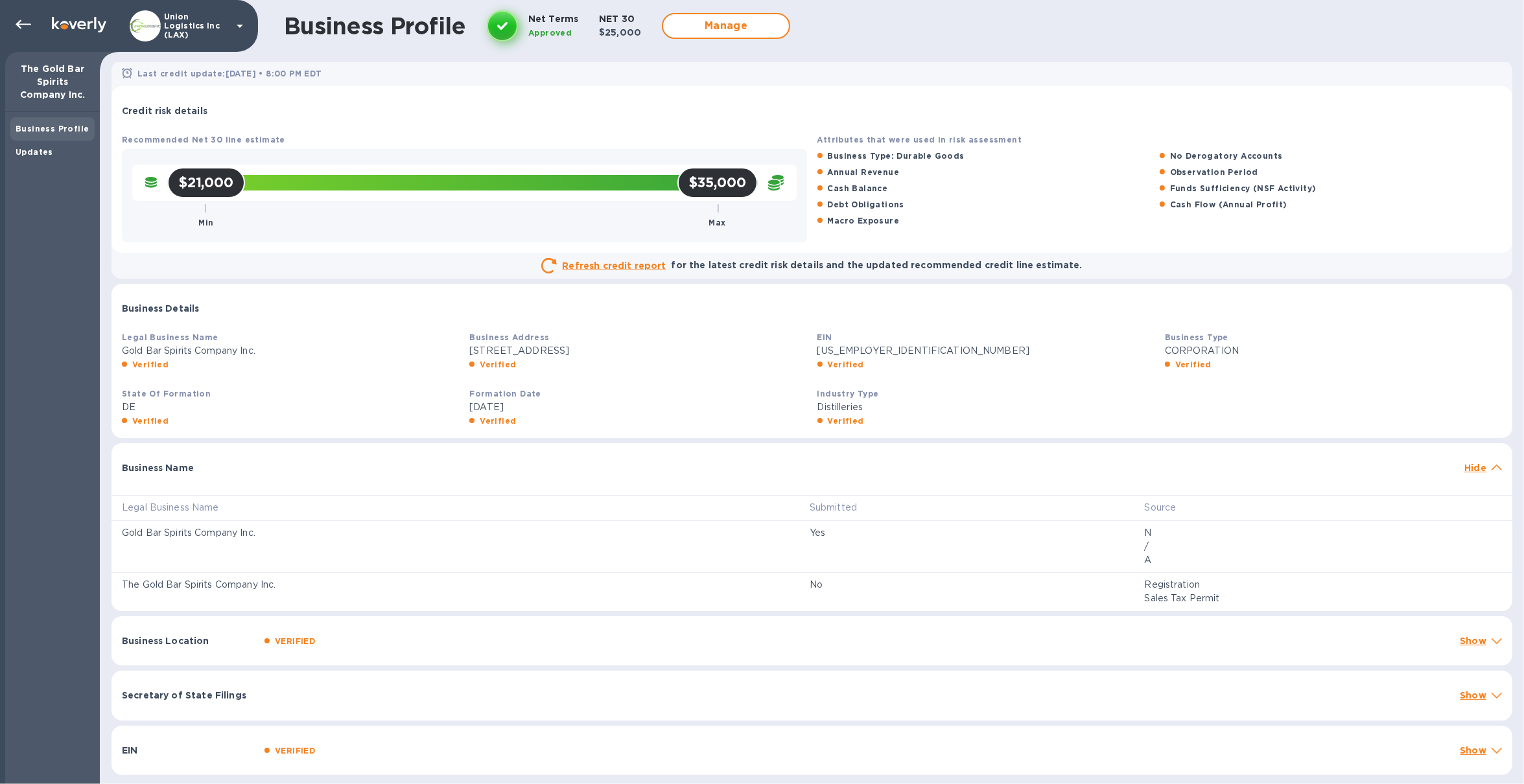
click at [1467, 637] on p "Show" at bounding box center [1472, 640] width 26 height 13
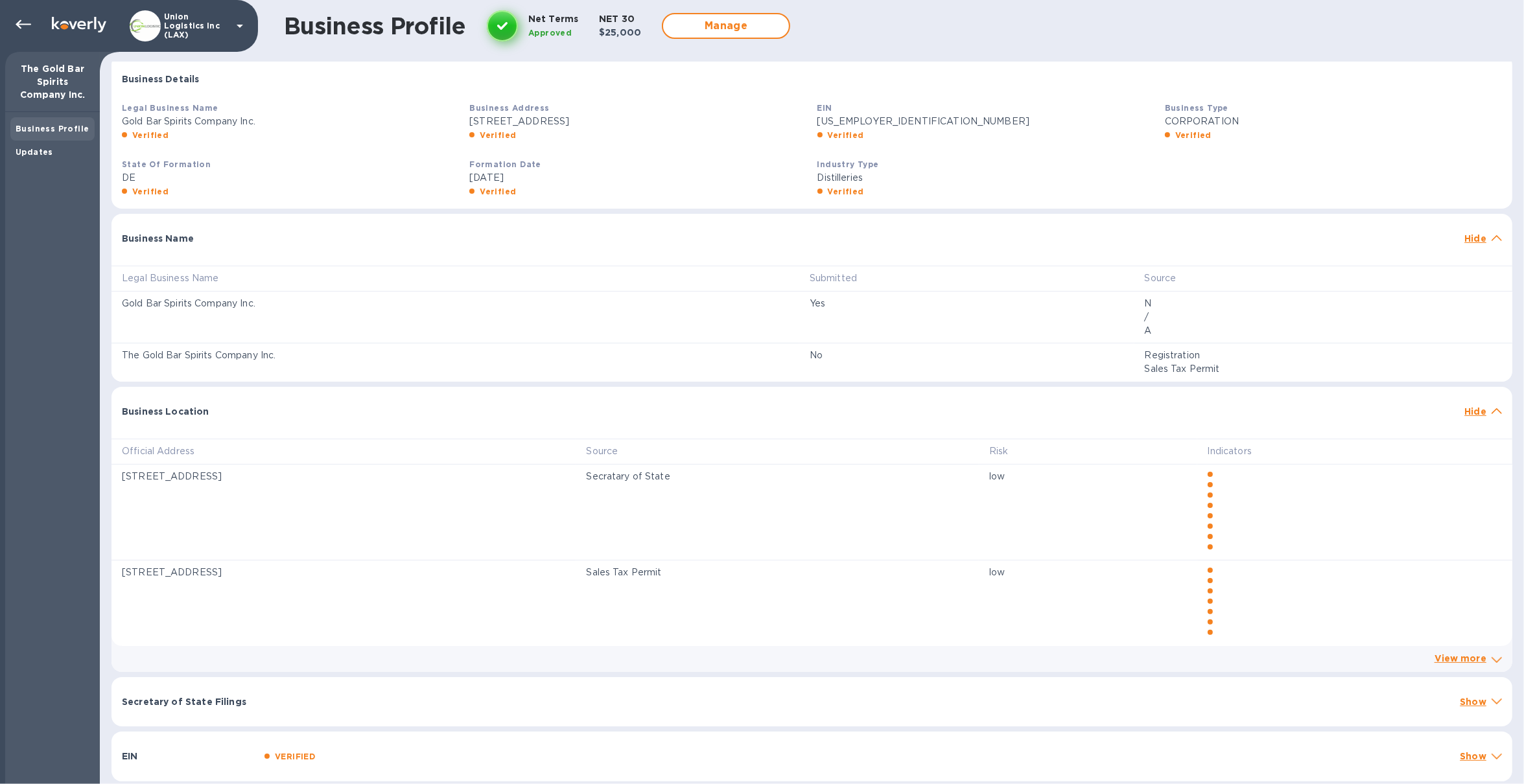
click at [1465, 702] on p "Show" at bounding box center [1472, 701] width 26 height 13
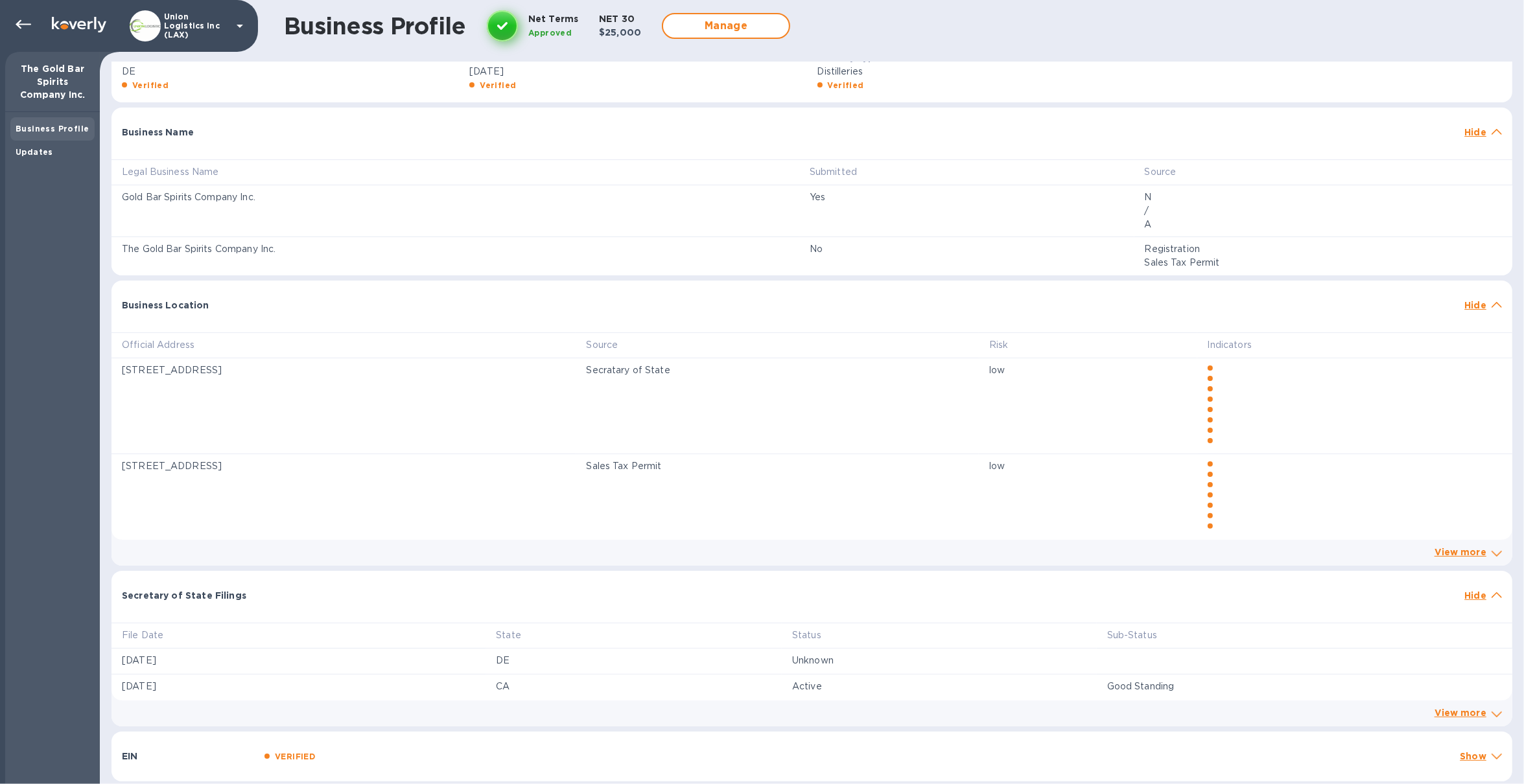
click at [1463, 726] on div "EIN VERIFIED Show" at bounding box center [811, 756] width 1400 height 50
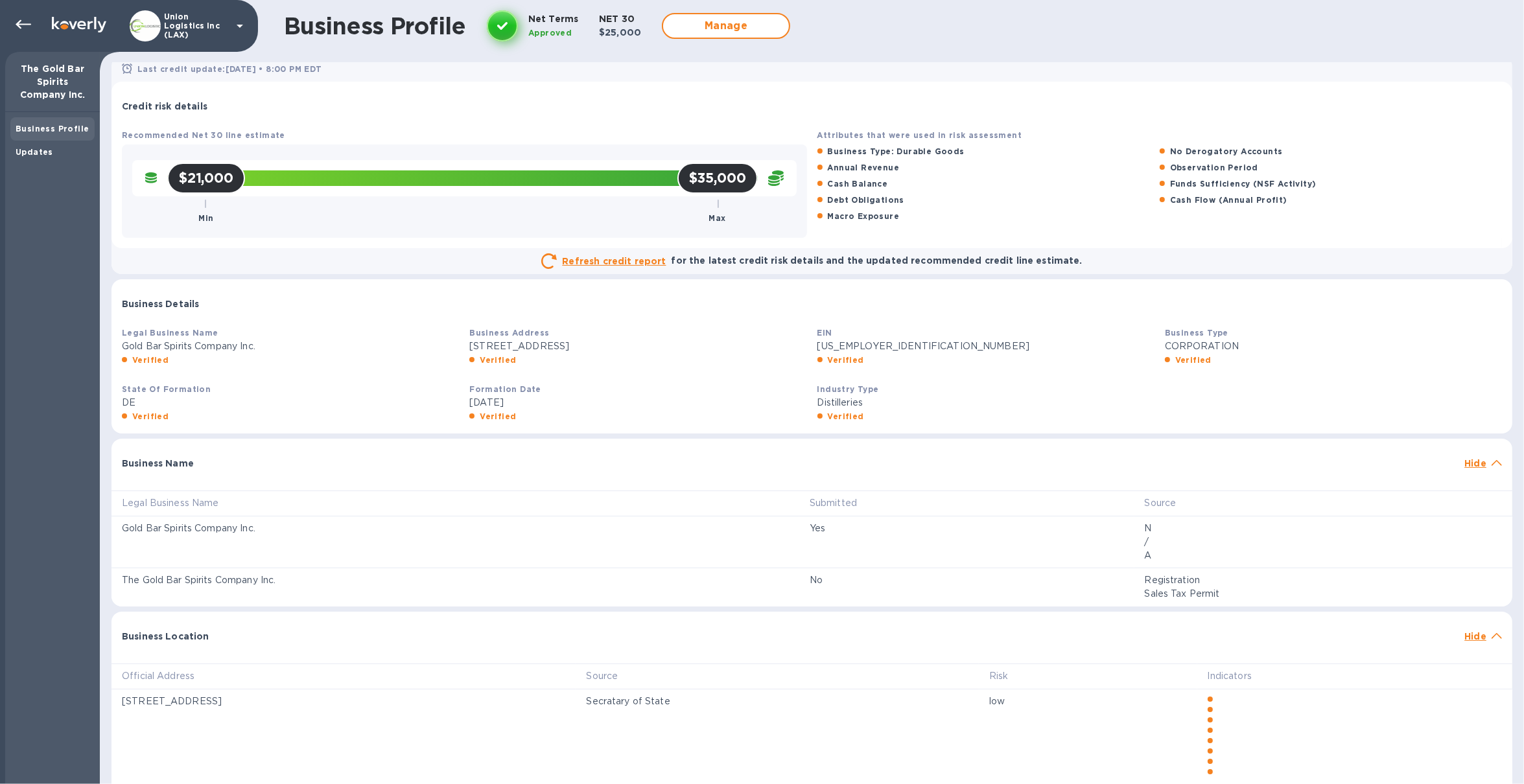
scroll to position [3, 0]
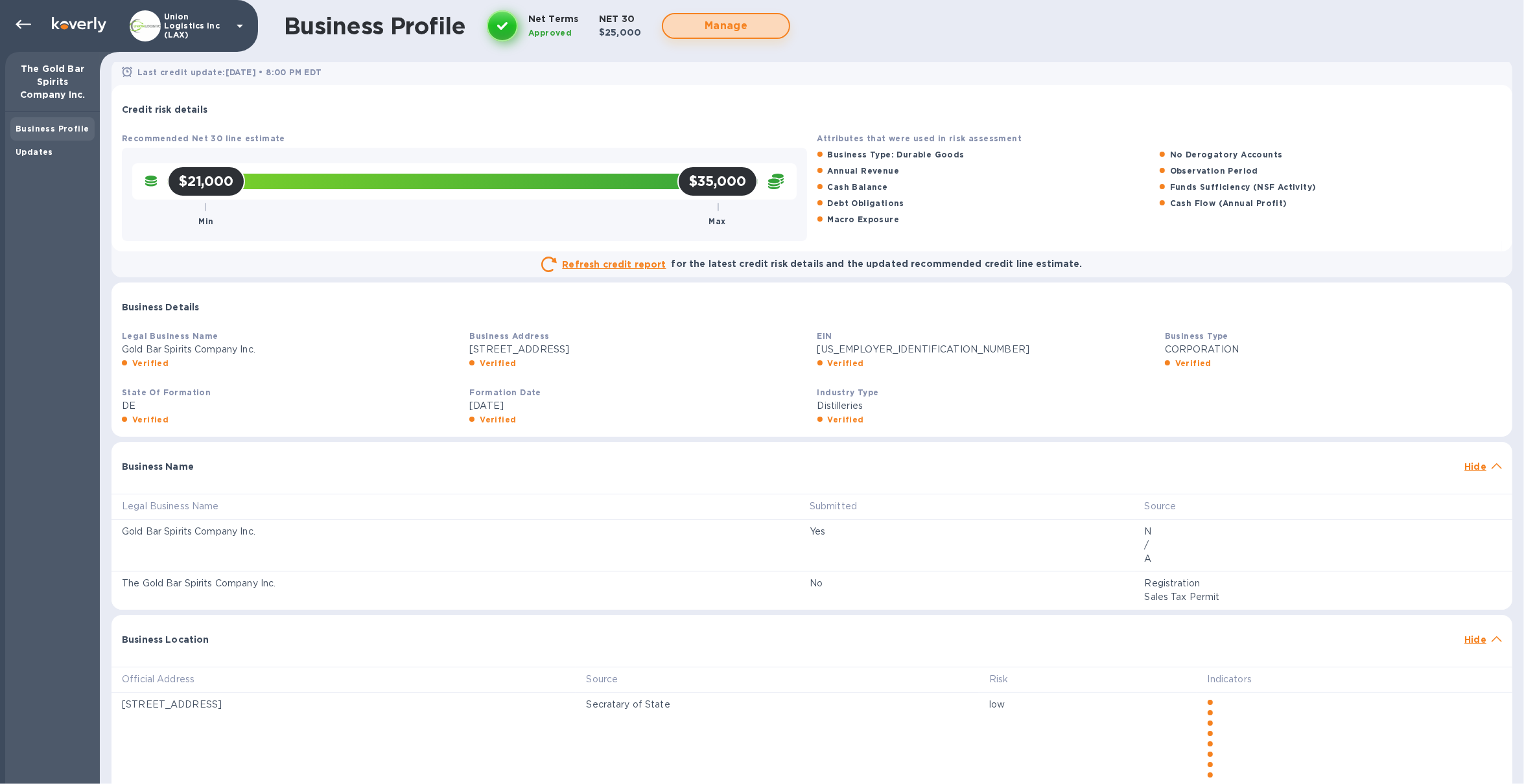
click at [713, 27] on span "Manage" at bounding box center [725, 26] width 105 height 16
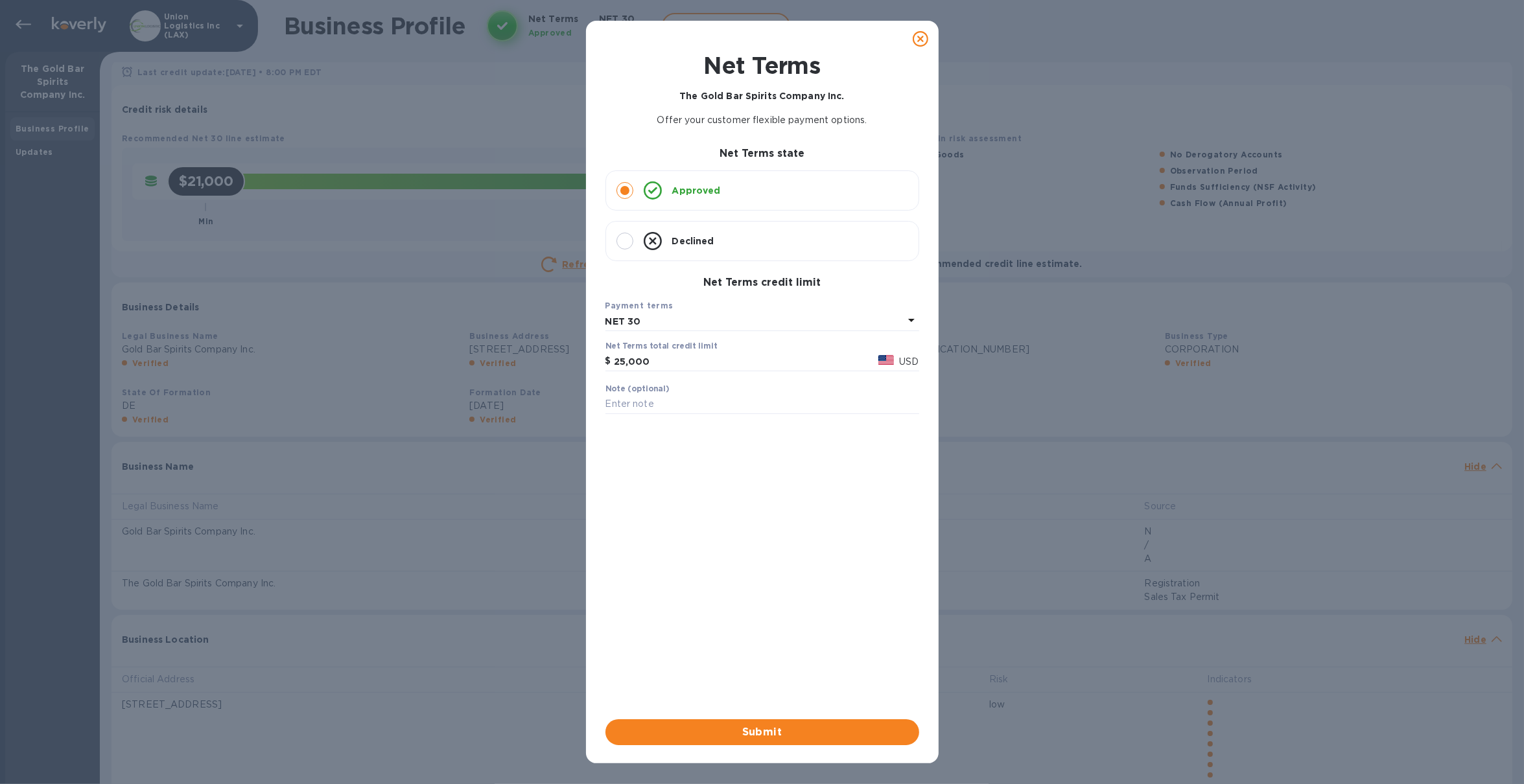
click at [923, 40] on icon at bounding box center [921, 39] width 16 height 16
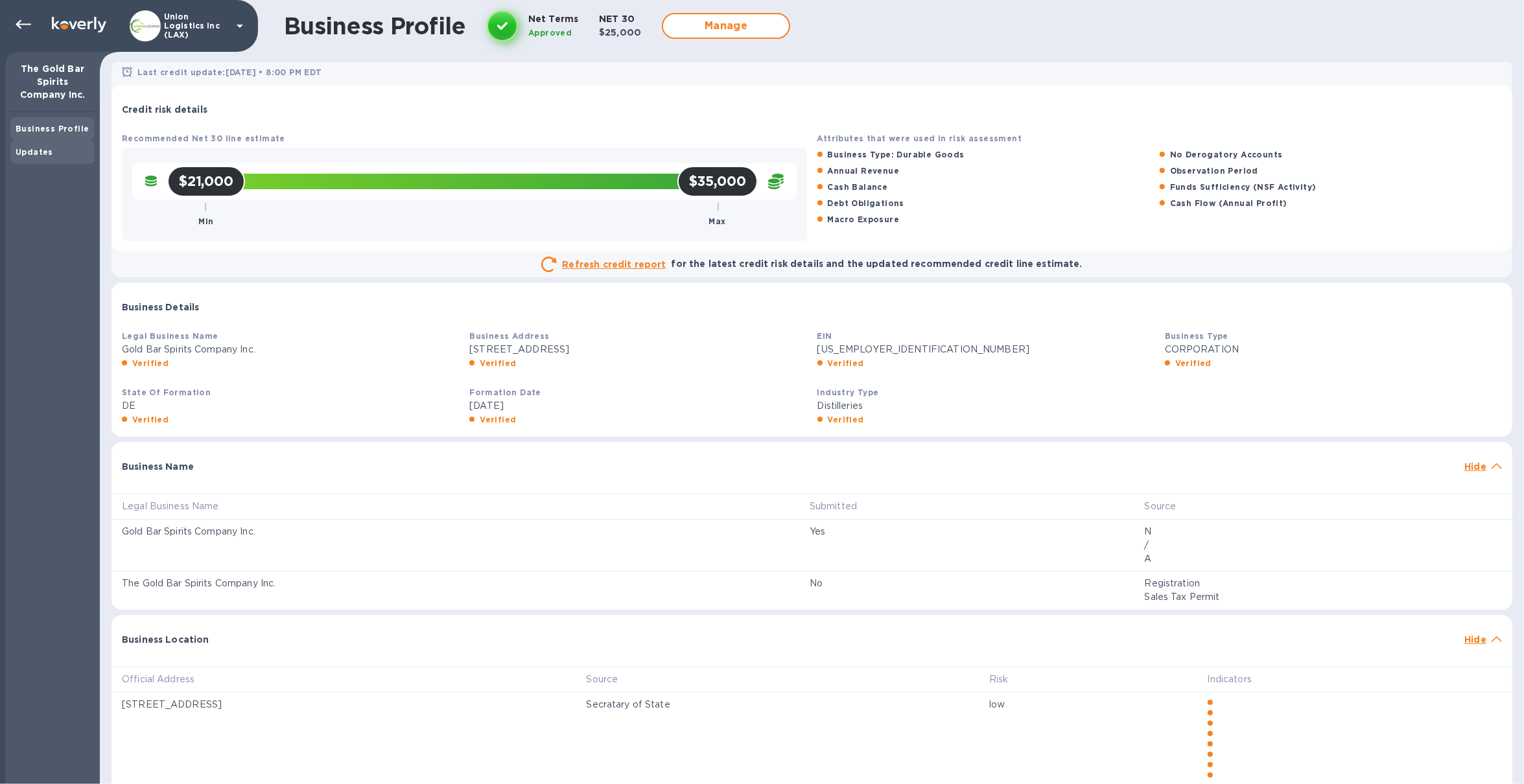
click at [40, 156] on b "Updates" at bounding box center [34, 152] width 37 height 10
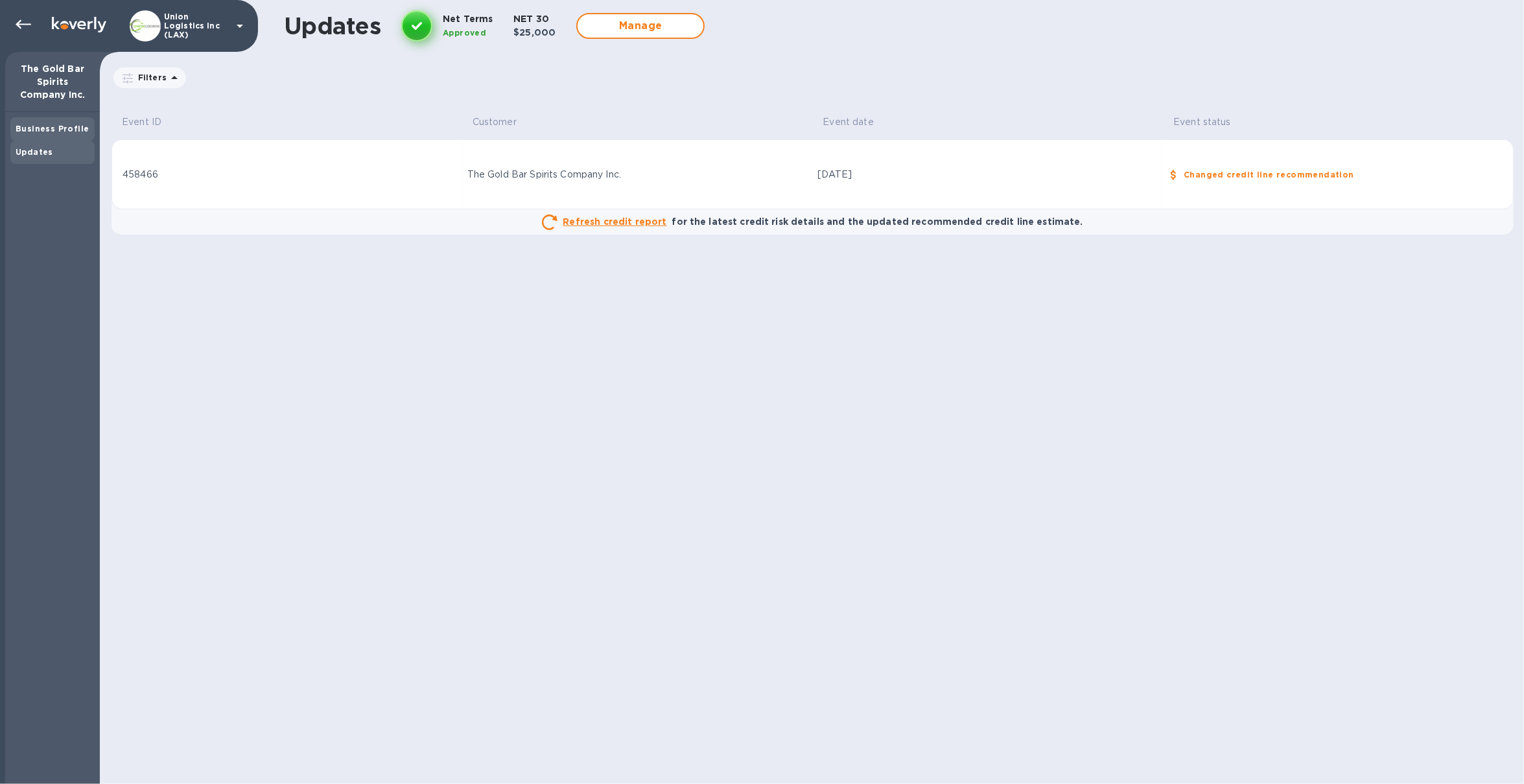
click at [62, 133] on div "Business Profile" at bounding box center [52, 129] width 74 height 13
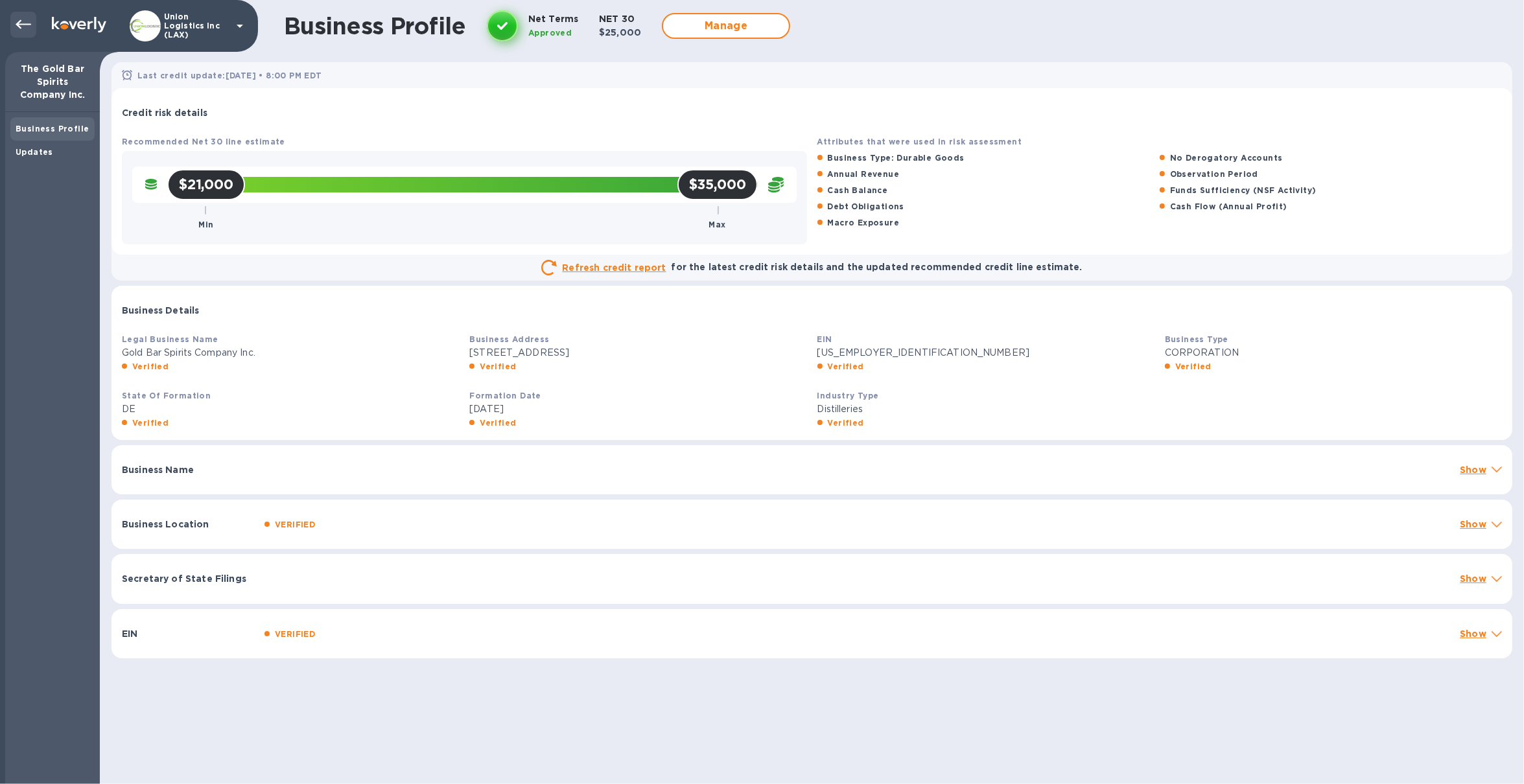
click at [17, 21] on icon at bounding box center [24, 25] width 16 height 16
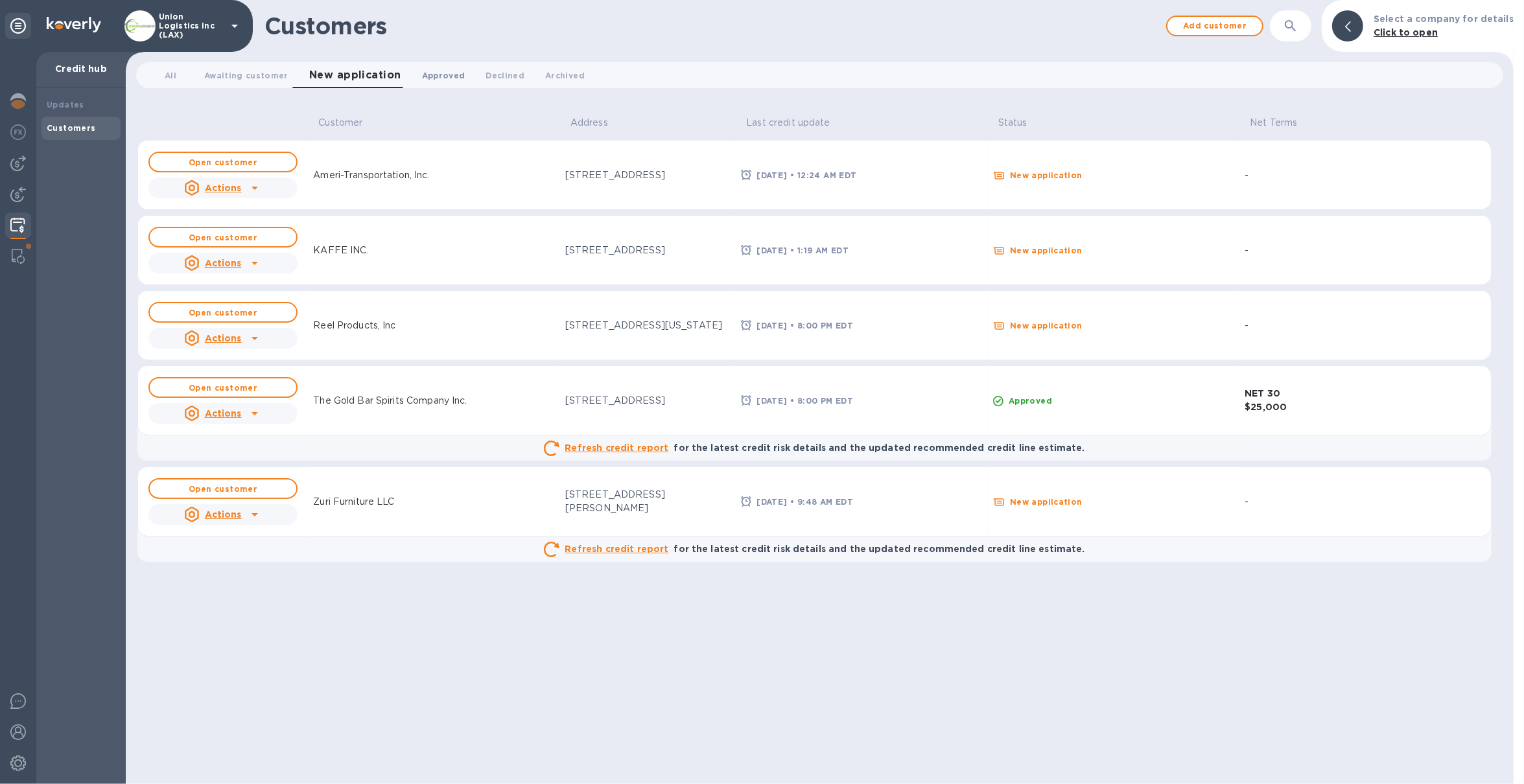
click at [452, 74] on span "Approved 0" at bounding box center [444, 75] width 44 height 13
click at [323, 72] on span "New application 0" at bounding box center [344, 75] width 72 height 13
click at [448, 330] on div "Reel Products, Inc" at bounding box center [434, 325] width 252 height 24
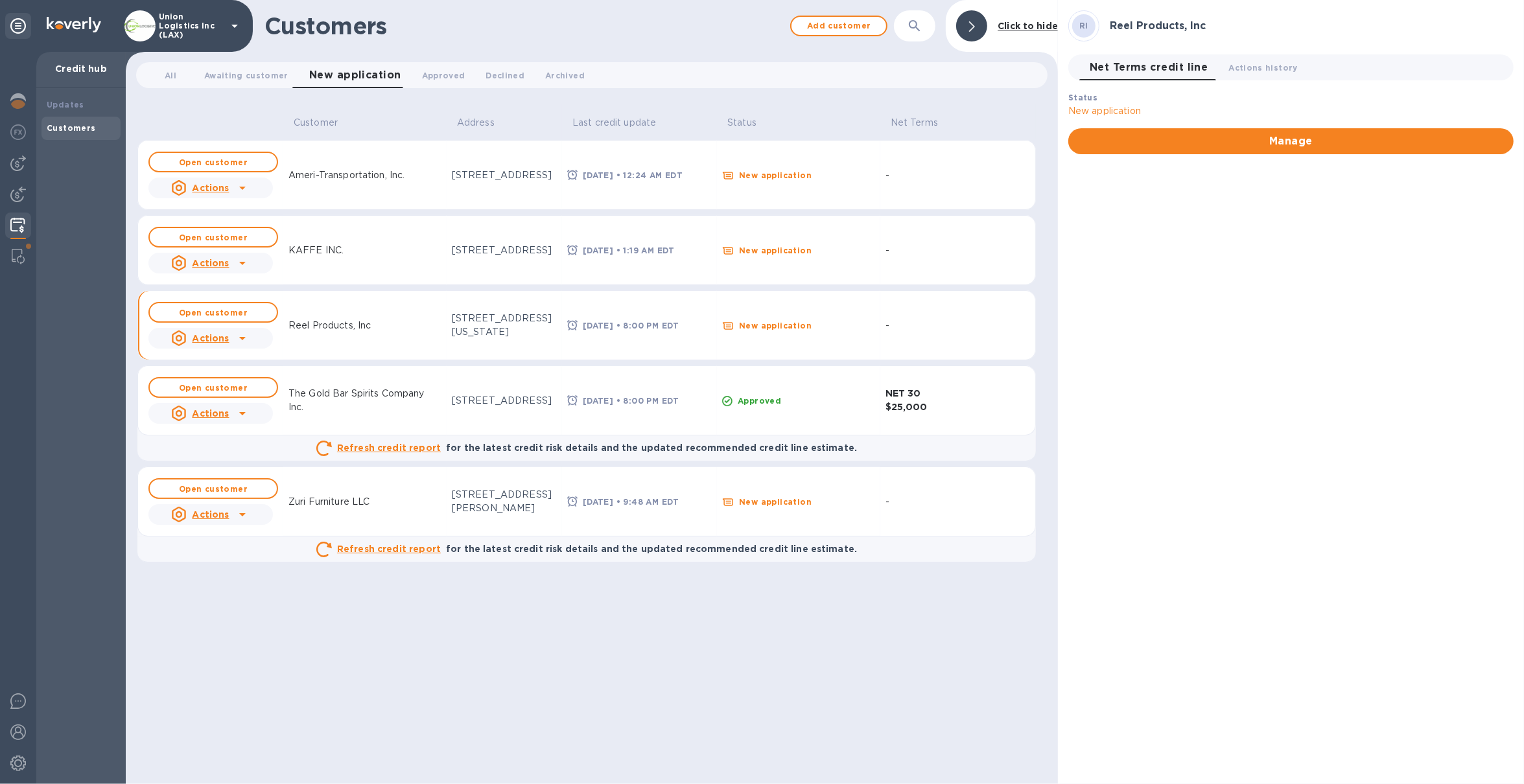
click at [369, 175] on p "Ameri-Transportation, Inc." at bounding box center [346, 175] width 116 height 13
click at [177, 161] on span "Open customer" at bounding box center [214, 162] width 106 height 9
